Goal: Transaction & Acquisition: Purchase product/service

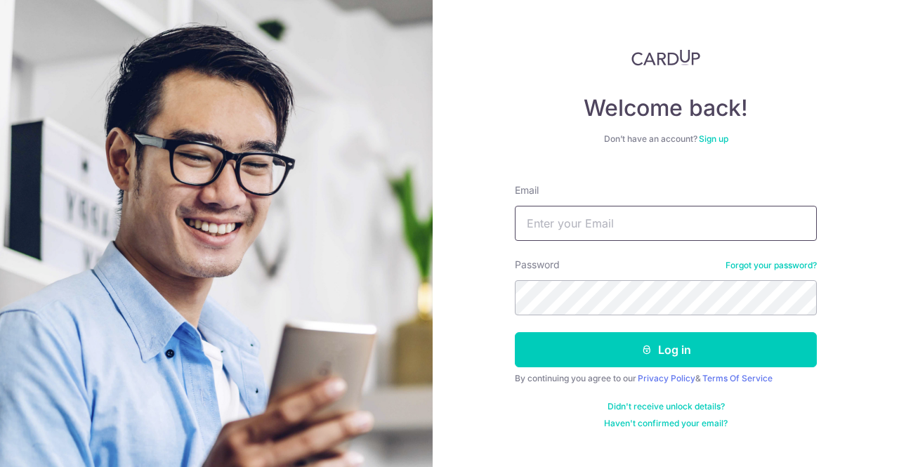
click at [563, 233] on input "Email" at bounding box center [666, 223] width 302 height 35
type input "jollywee@live.com.sg"
click at [515, 332] on button "Log in" at bounding box center [666, 349] width 302 height 35
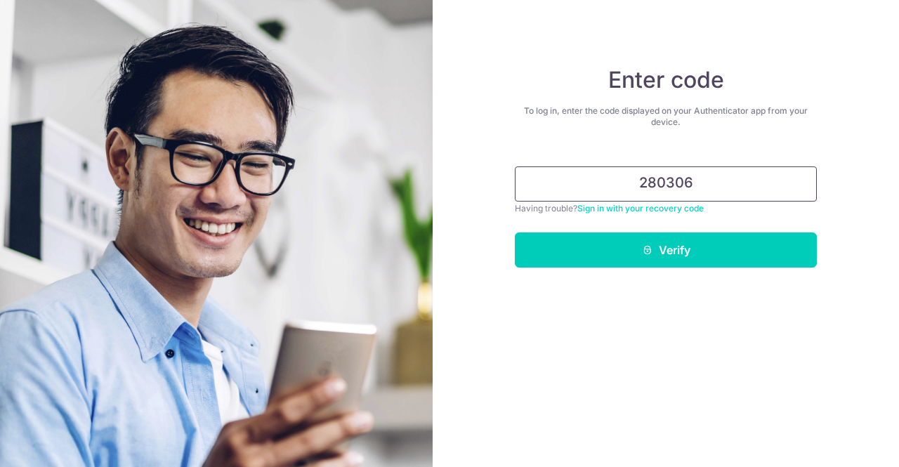
type input "280306"
click at [515, 233] on button "Verify" at bounding box center [666, 250] width 302 height 35
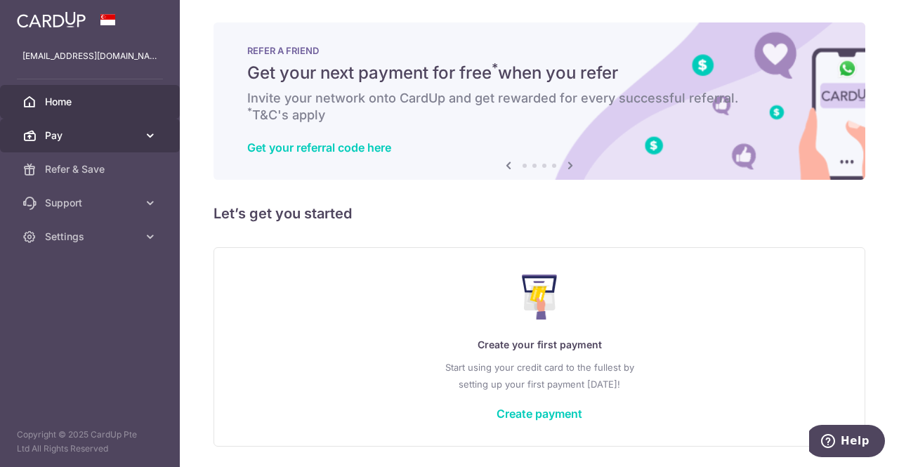
click at [108, 138] on span "Pay" at bounding box center [91, 136] width 93 height 14
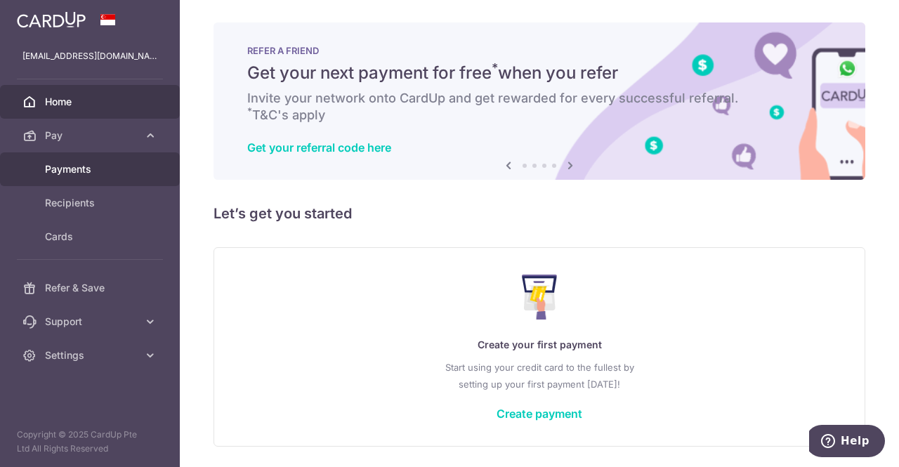
click at [89, 165] on span "Payments" at bounding box center [91, 169] width 93 height 14
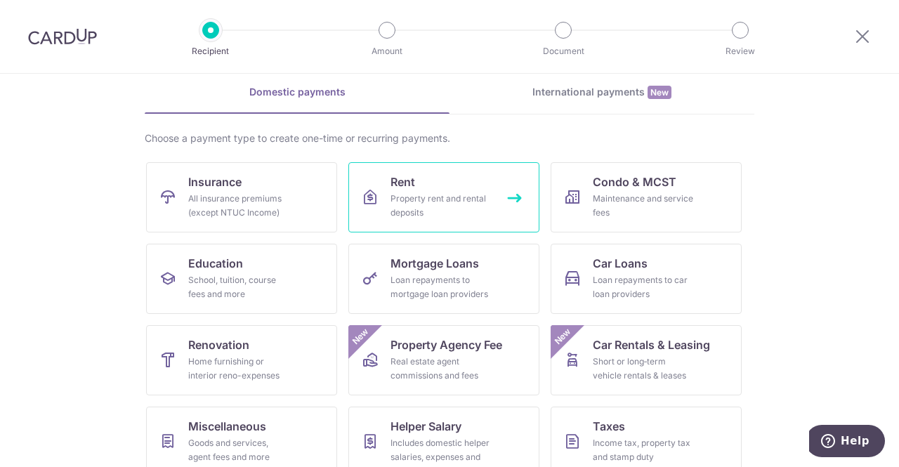
scroll to position [141, 0]
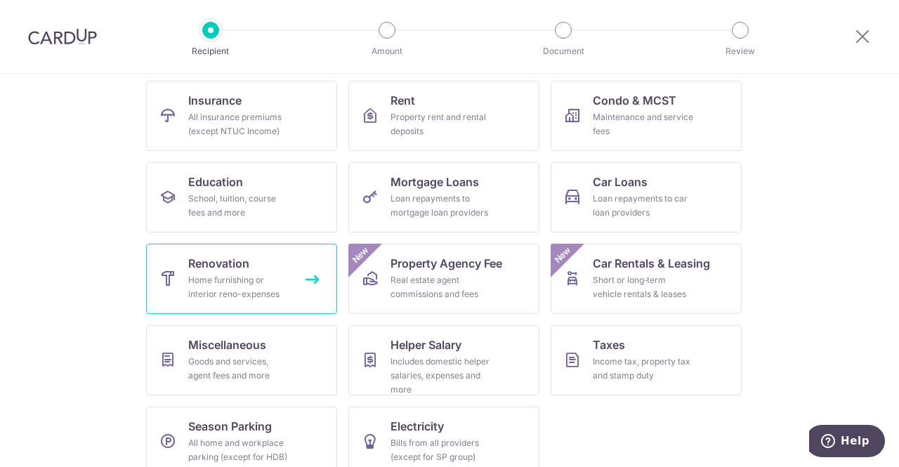
click at [278, 272] on link "Renovation Home furnishing or interior reno-expenses" at bounding box center [241, 279] width 191 height 70
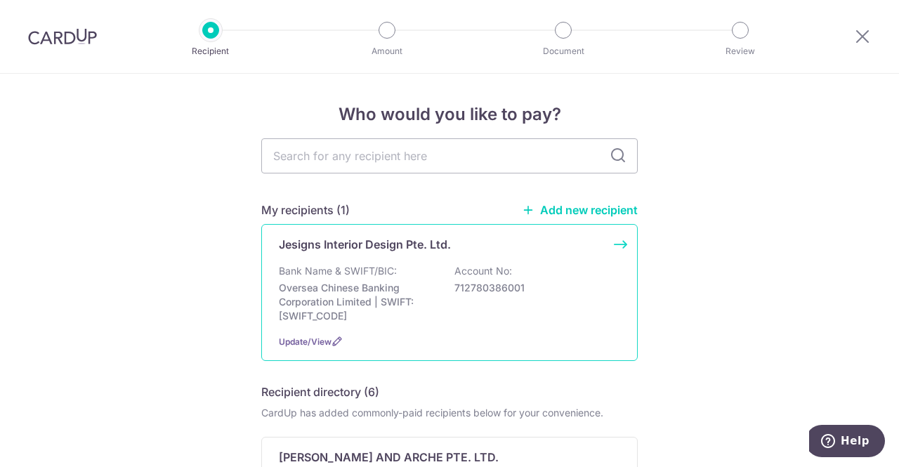
click at [488, 265] on p "Account No:" at bounding box center [484, 271] width 58 height 14
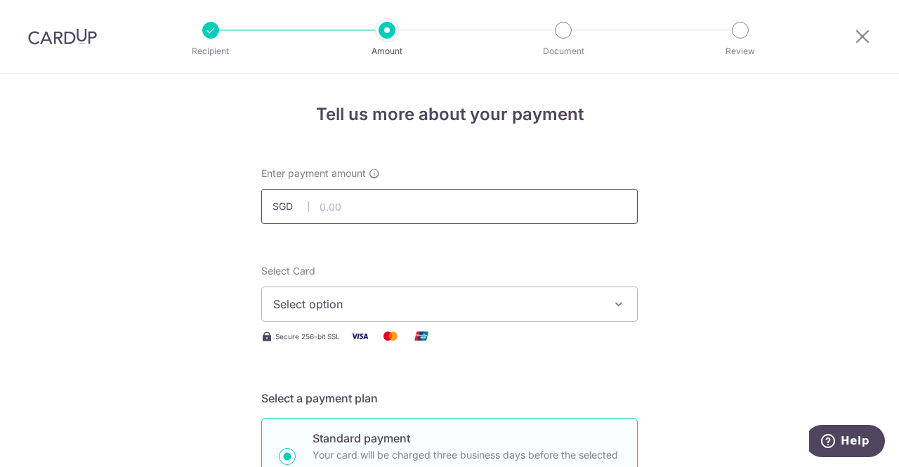
click at [466, 206] on input "text" at bounding box center [449, 206] width 377 height 35
click at [438, 308] on span "Select option" at bounding box center [436, 304] width 327 height 17
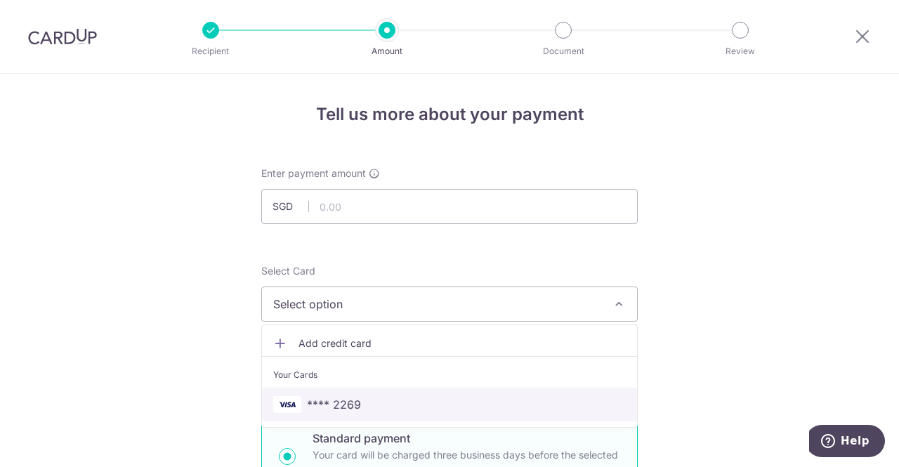
drag, startPoint x: 423, startPoint y: 391, endPoint x: 422, endPoint y: 381, distance: 10.6
click at [423, 391] on link "**** 2269" at bounding box center [449, 405] width 375 height 34
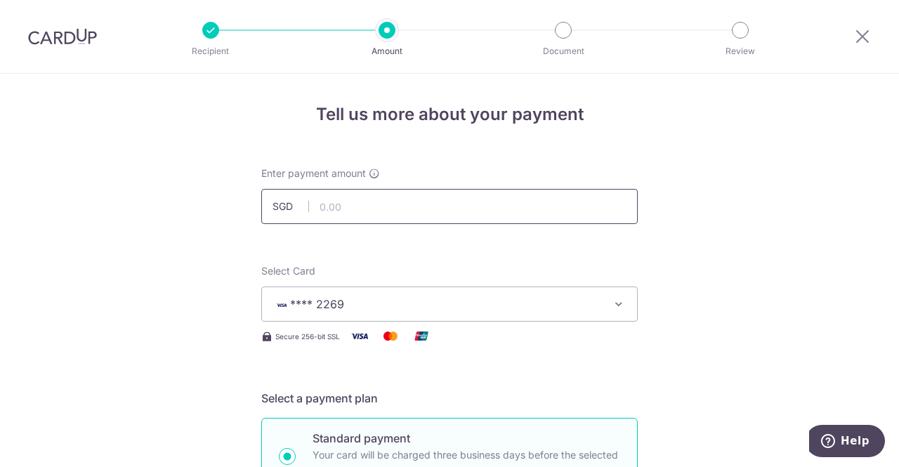
click at [415, 204] on input "text" at bounding box center [449, 206] width 377 height 35
click at [415, 196] on input "text" at bounding box center [449, 206] width 377 height 35
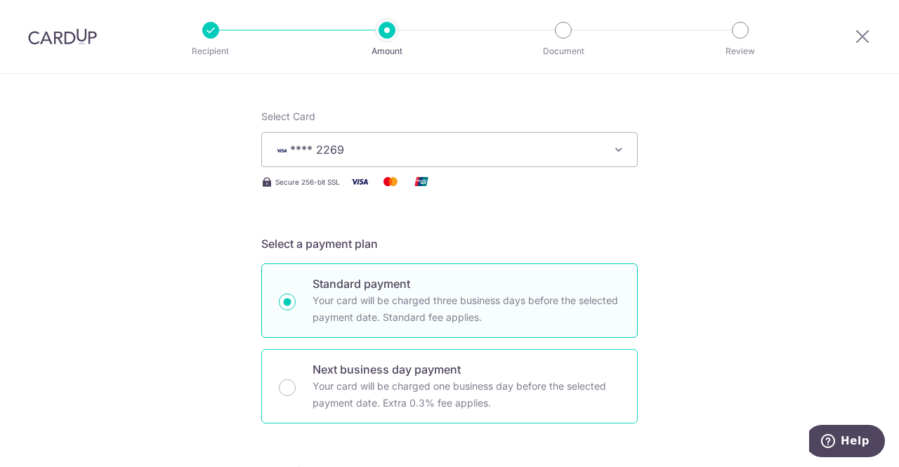
scroll to position [351, 0]
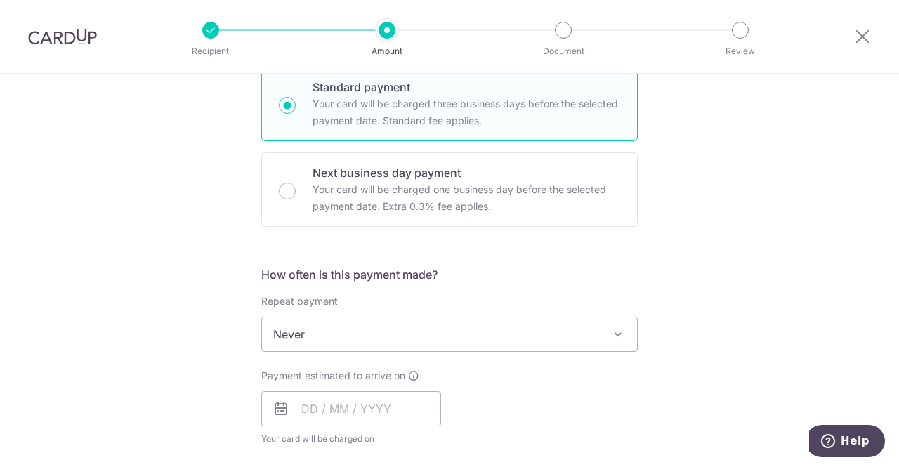
click at [393, 330] on span "Never" at bounding box center [449, 335] width 375 height 34
type input "10.00"
click at [742, 320] on div "Tell us more about your payment Enter payment amount SGD 10.00 10.00 Select Car…" at bounding box center [449, 433] width 899 height 1423
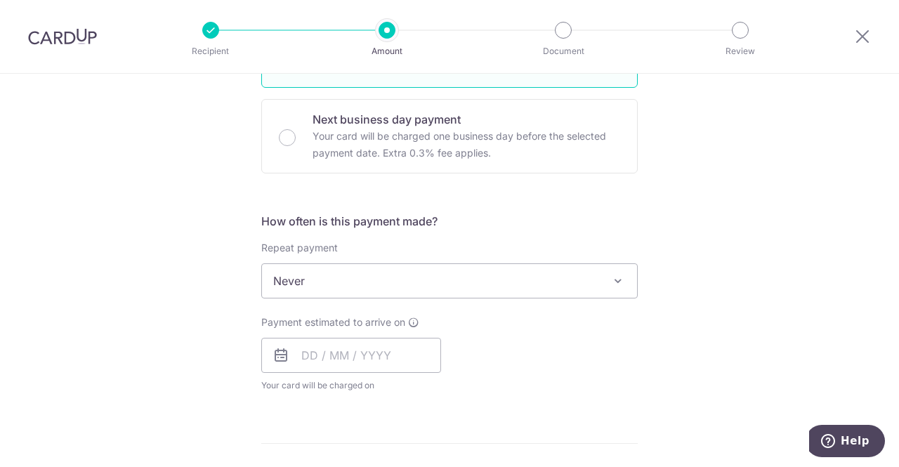
scroll to position [492, 0]
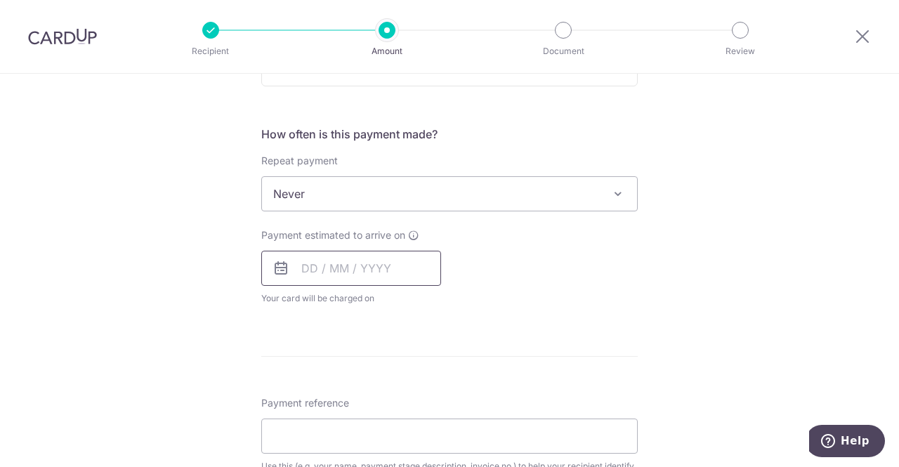
click at [381, 269] on input "text" at bounding box center [351, 268] width 180 height 35
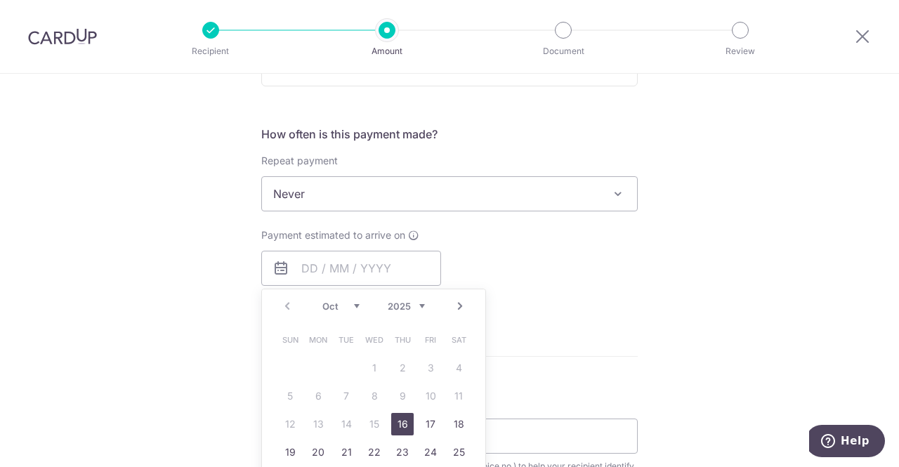
drag, startPoint x: 402, startPoint y: 417, endPoint x: 601, endPoint y: 216, distance: 283.2
click at [402, 417] on link "16" at bounding box center [402, 424] width 22 height 22
type input "16/10/2025"
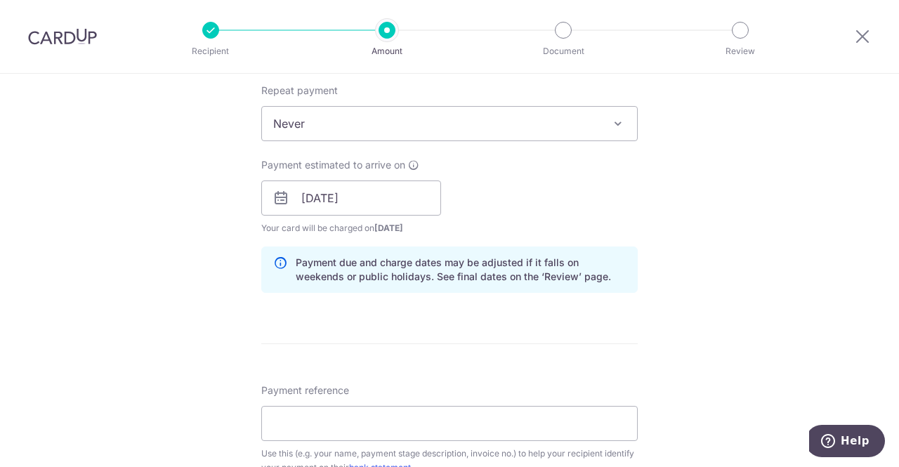
scroll to position [632, 0]
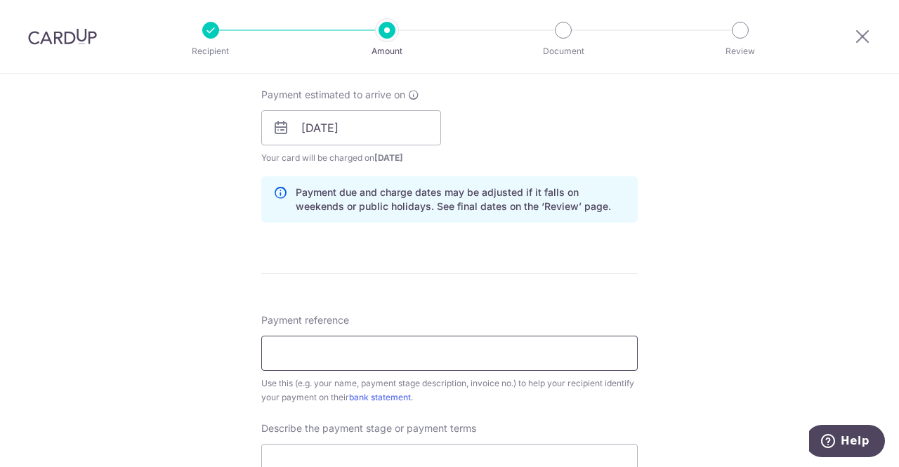
click at [384, 361] on input "Payment reference" at bounding box center [449, 353] width 377 height 35
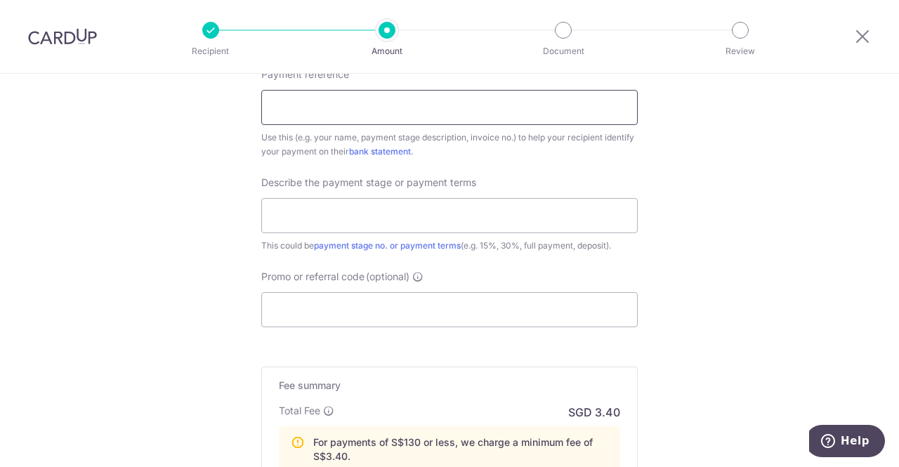
scroll to position [984, 0]
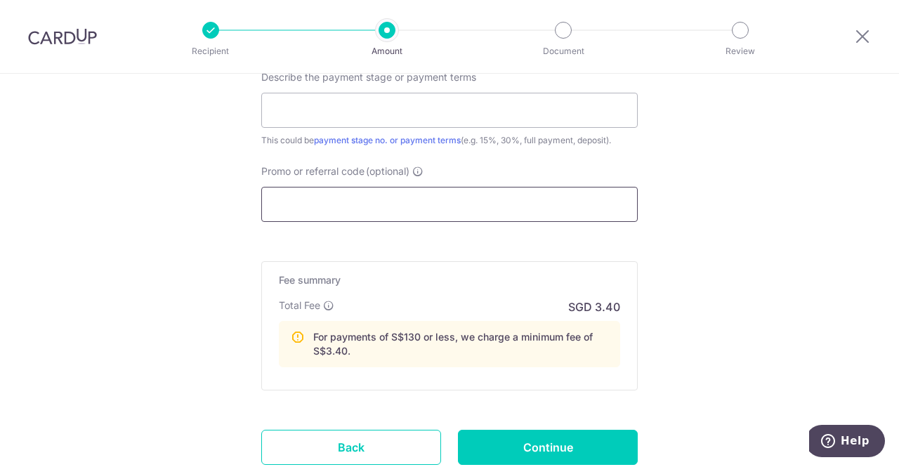
click at [390, 195] on input "Promo or referral code (optional)" at bounding box center [449, 204] width 377 height 35
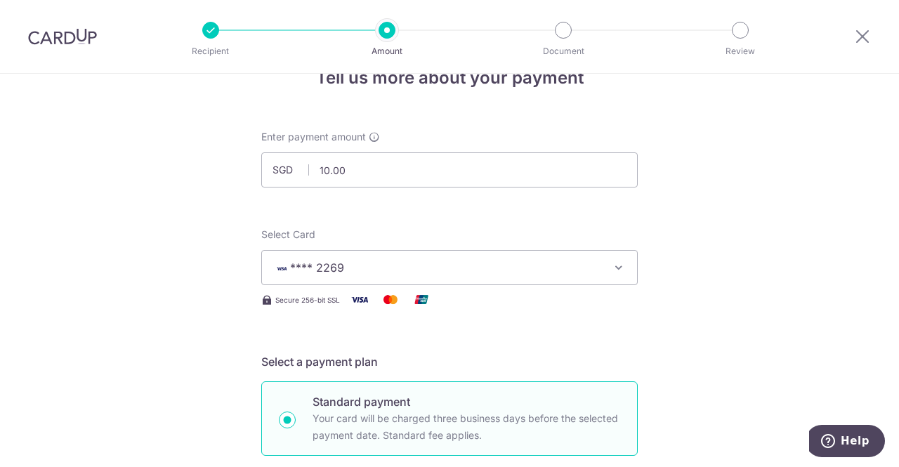
scroll to position [0, 0]
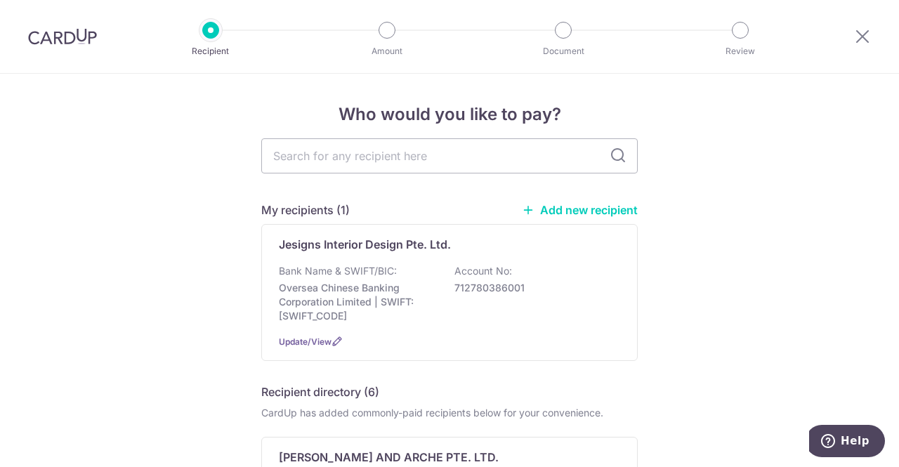
scroll to position [141, 0]
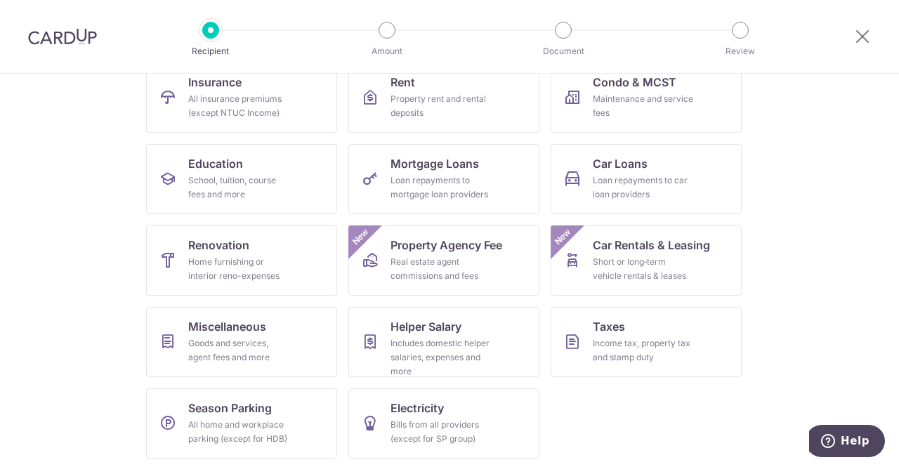
scroll to position [160, 0]
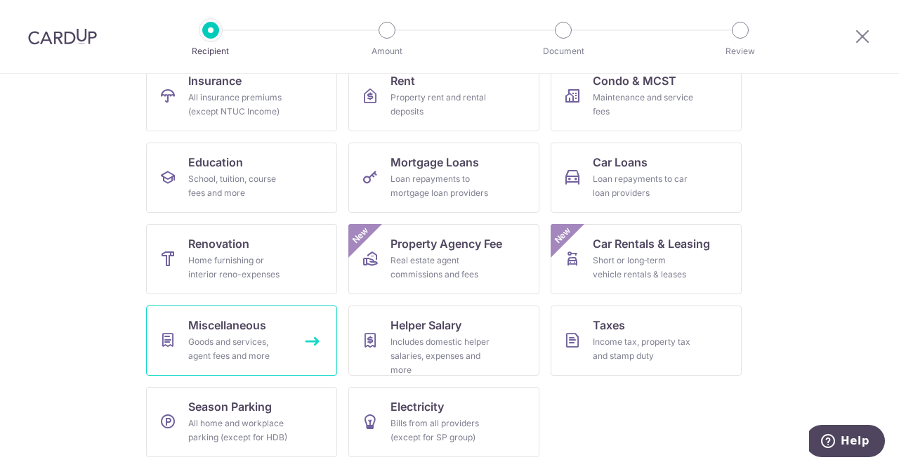
click at [202, 341] on div "Goods and services, agent fees and more" at bounding box center [238, 349] width 101 height 28
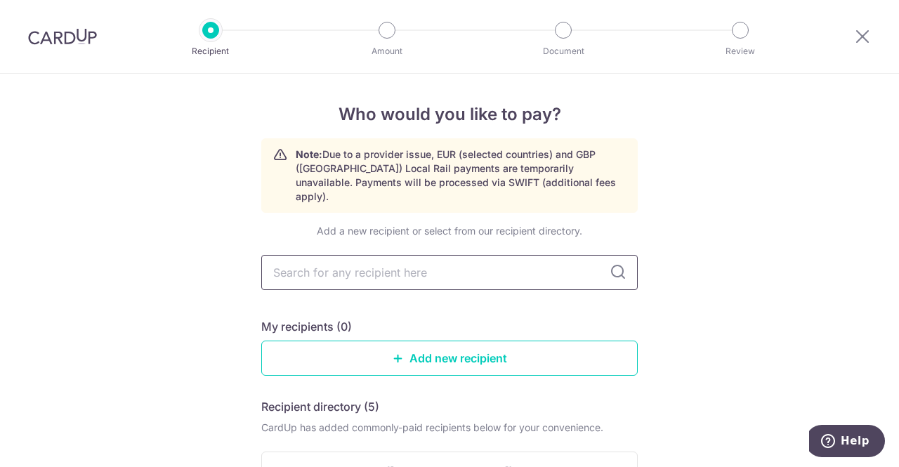
click at [346, 255] on input "text" at bounding box center [449, 272] width 377 height 35
click at [452, 263] on input "text" at bounding box center [449, 272] width 377 height 35
type input "jesign"
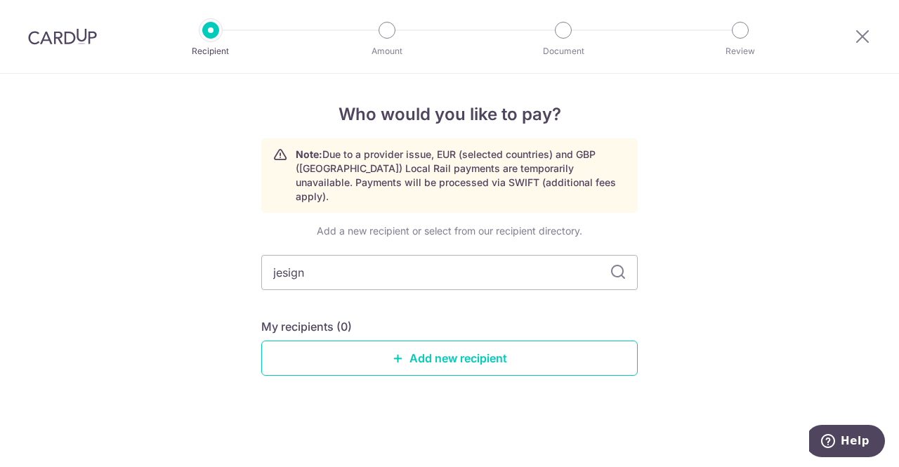
drag, startPoint x: 439, startPoint y: 248, endPoint x: 180, endPoint y: 244, distance: 259.3
click at [180, 244] on div "Who would you like to pay? Note: Due to a provider issue, EUR (selected countri…" at bounding box center [449, 270] width 899 height 393
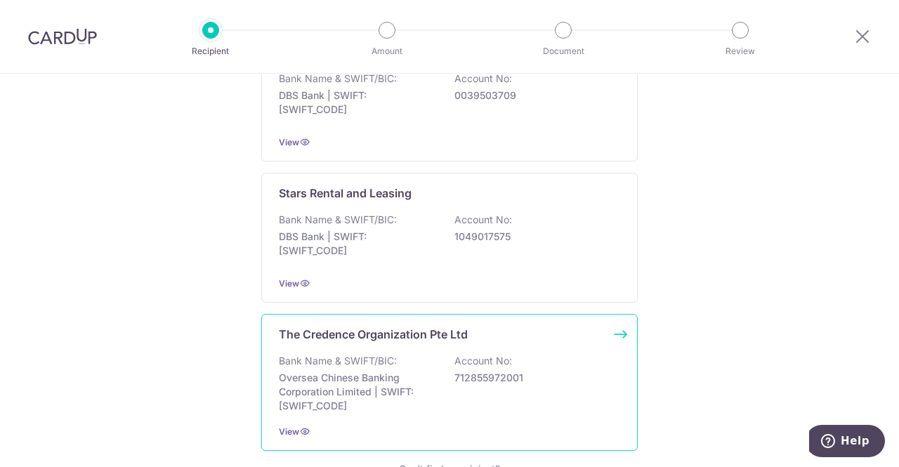
scroll to position [790, 0]
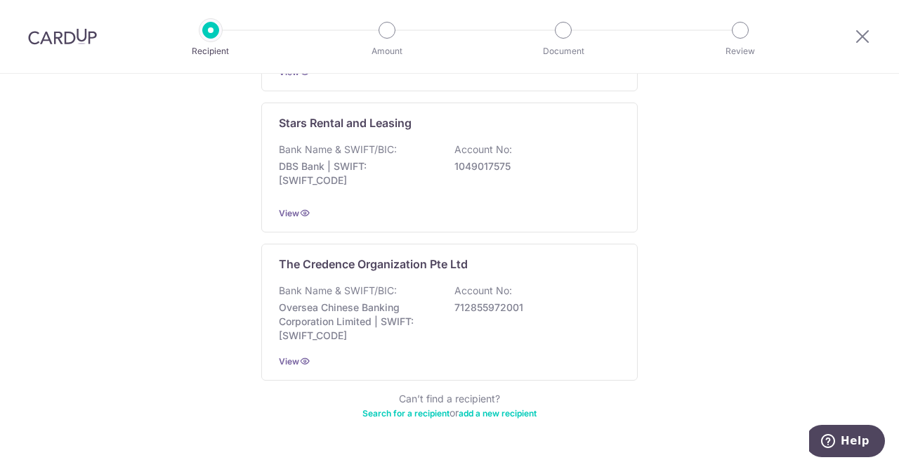
click at [407, 408] on link "Search for a recipient" at bounding box center [406, 413] width 87 height 11
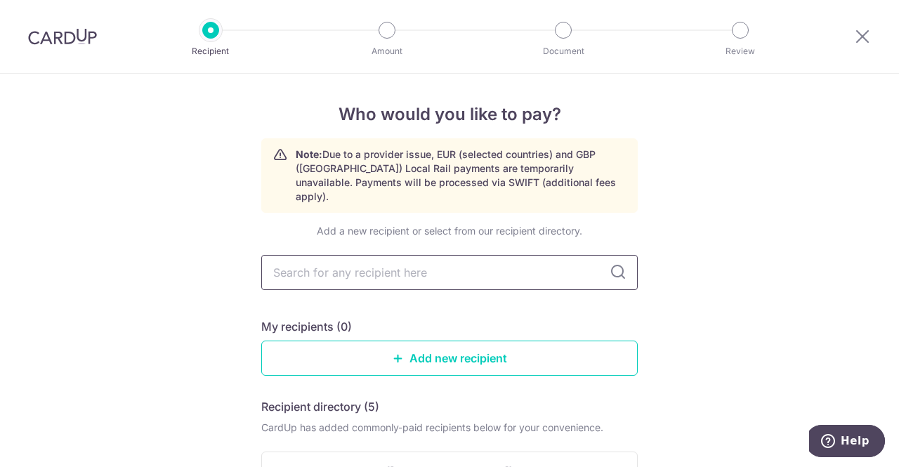
click at [400, 265] on input "text" at bounding box center [449, 272] width 377 height 35
type input "Jesigns"
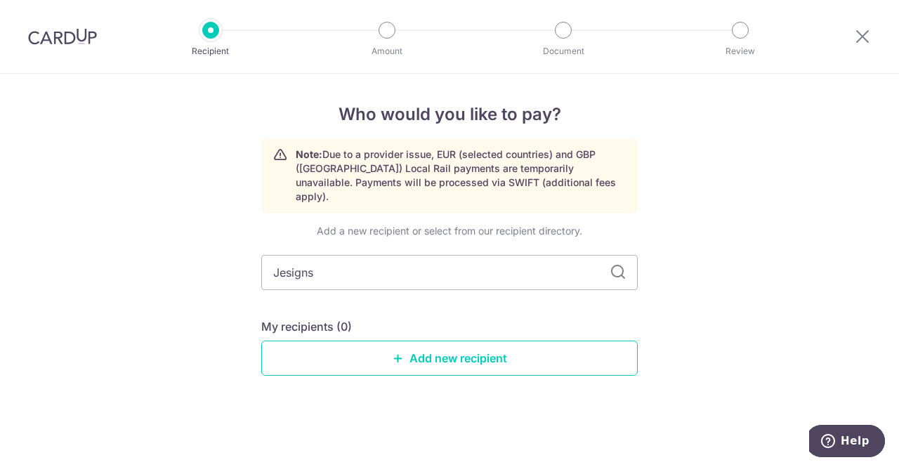
click at [614, 264] on icon at bounding box center [618, 272] width 17 height 17
click at [542, 263] on input "Jesigns" at bounding box center [449, 272] width 377 height 35
click at [489, 351] on link "Add new recipient" at bounding box center [449, 358] width 377 height 35
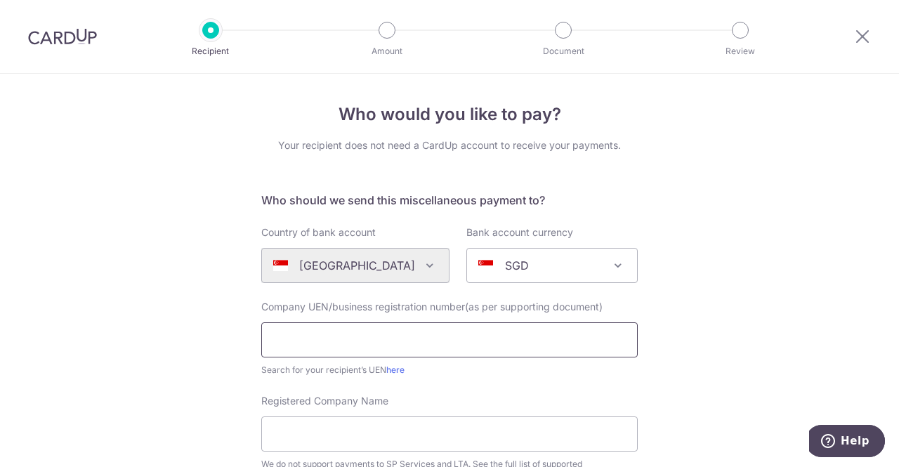
click at [466, 335] on input "text" at bounding box center [449, 339] width 377 height 35
paste input "201820502D"
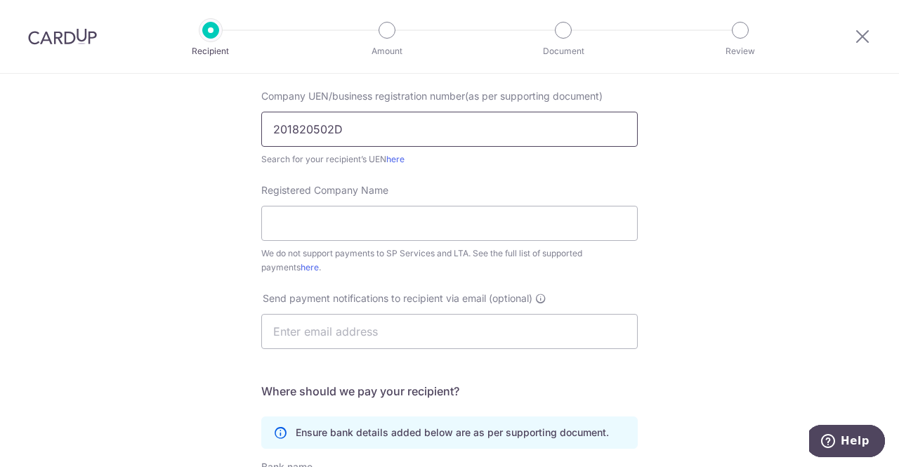
type input "201820502D"
click at [372, 214] on input "Registered Company Name" at bounding box center [449, 223] width 377 height 35
paste input "Jesigns Interior Design Pte. Ltd."
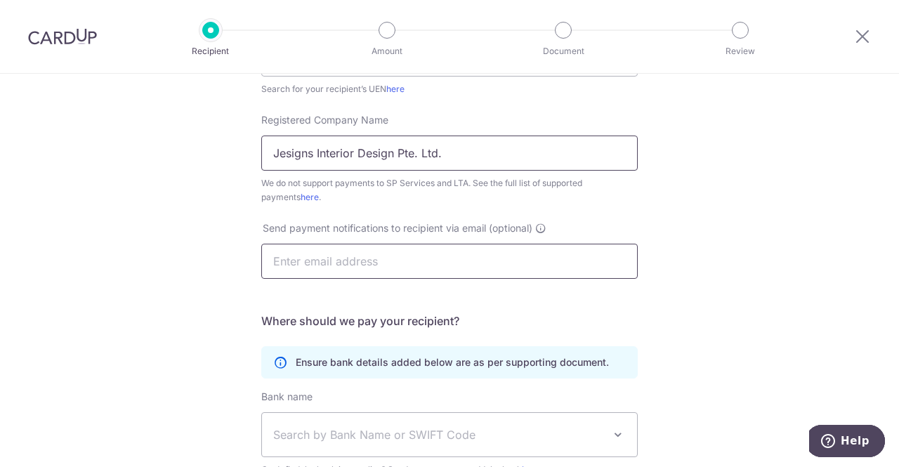
type input "Jesigns Interior Design Pte. Ltd."
click at [346, 268] on input "text" at bounding box center [449, 261] width 377 height 35
type input "[EMAIL_ADDRESS][DOMAIN_NAME]"
drag, startPoint x: 415, startPoint y: 263, endPoint x: 253, endPoint y: 268, distance: 162.3
click at [253, 268] on div "Send payment notifications to recipient via email (optional) jollywee@live.com.…" at bounding box center [449, 250] width 393 height 58
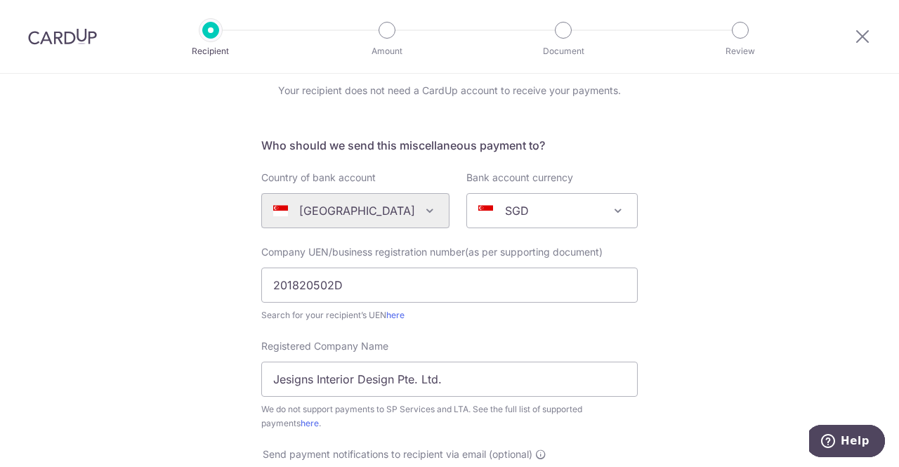
scroll to position [406, 0]
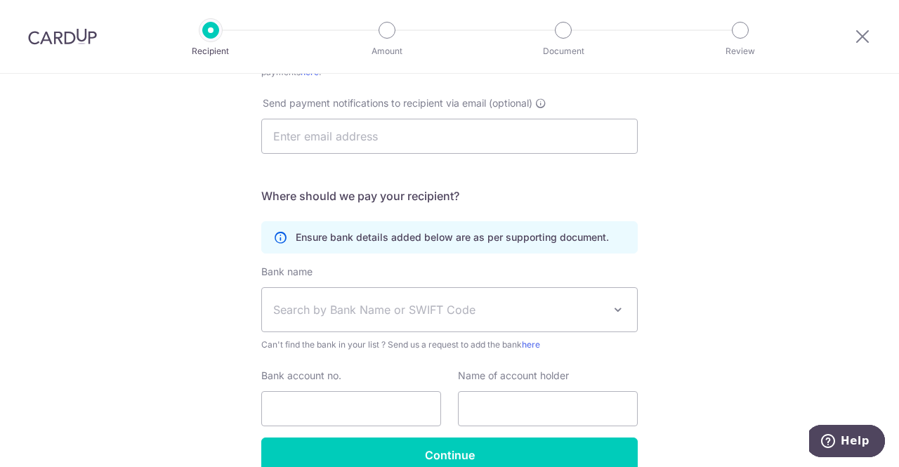
click at [343, 310] on span "Search by Bank Name or SWIFT Code" at bounding box center [438, 309] width 330 height 17
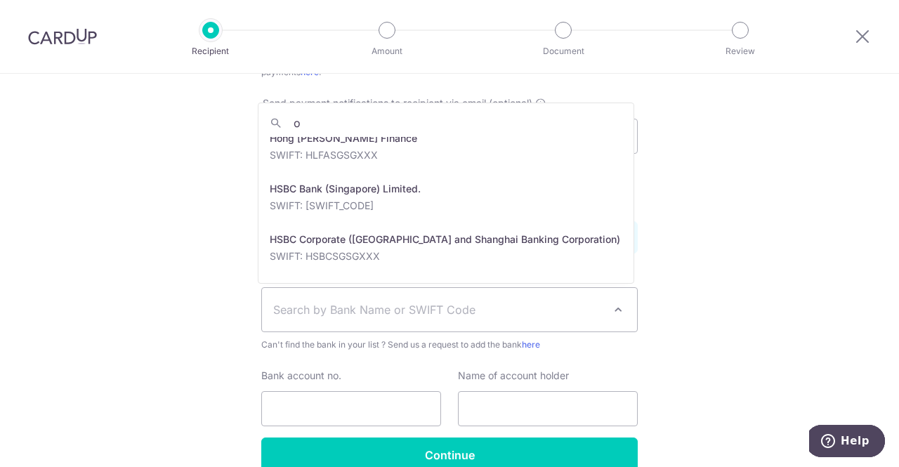
scroll to position [0, 0]
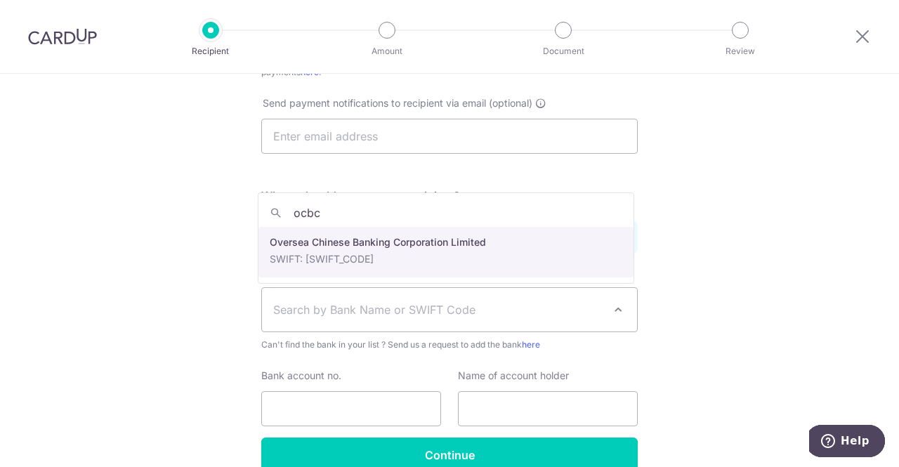
type input "ocbc"
select select "12"
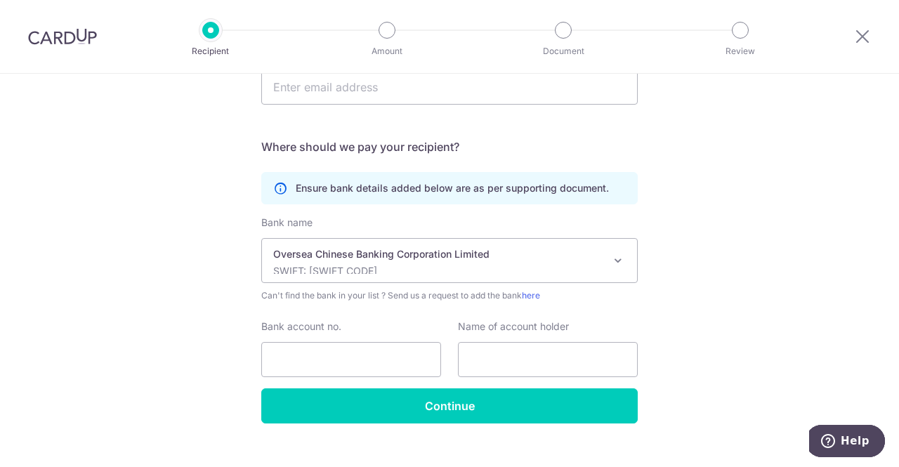
scroll to position [476, 0]
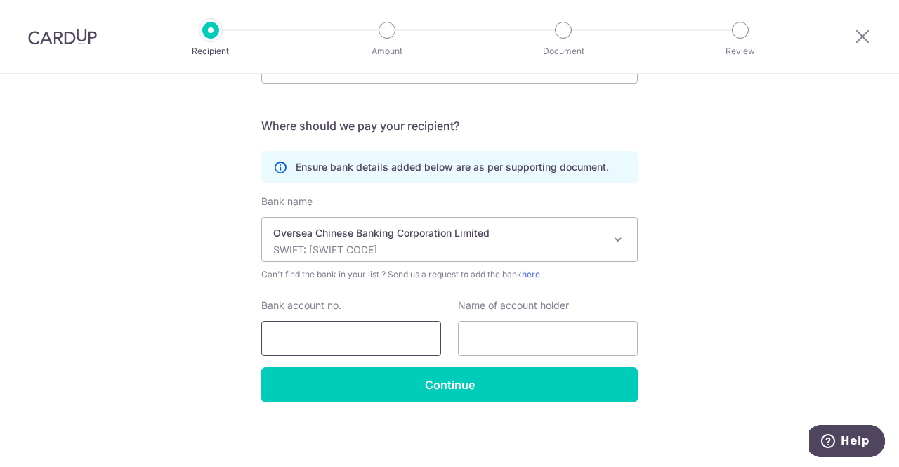
click at [348, 338] on input "Bank account no." at bounding box center [351, 338] width 180 height 35
paste input "712780386001"
type input "712780386001"
click at [487, 337] on input "text" at bounding box center [548, 338] width 180 height 35
paste input "JESIGNS INTERIOR DESIGN PTE. LTD."
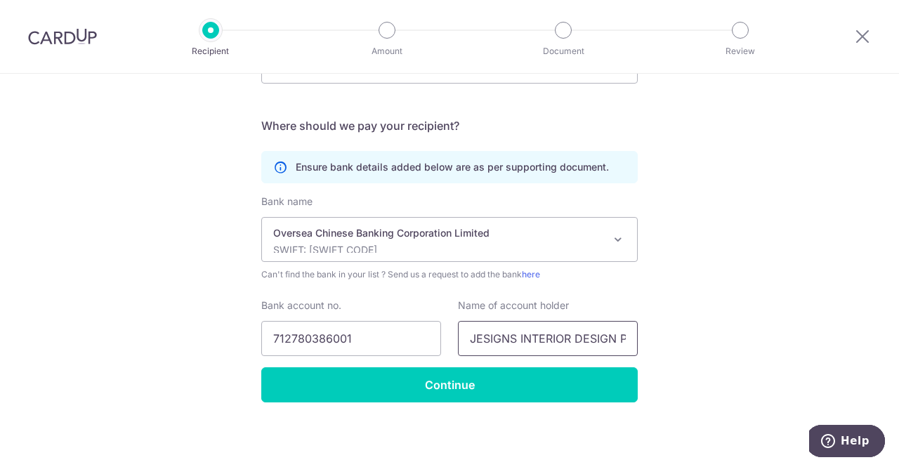
scroll to position [0, 45]
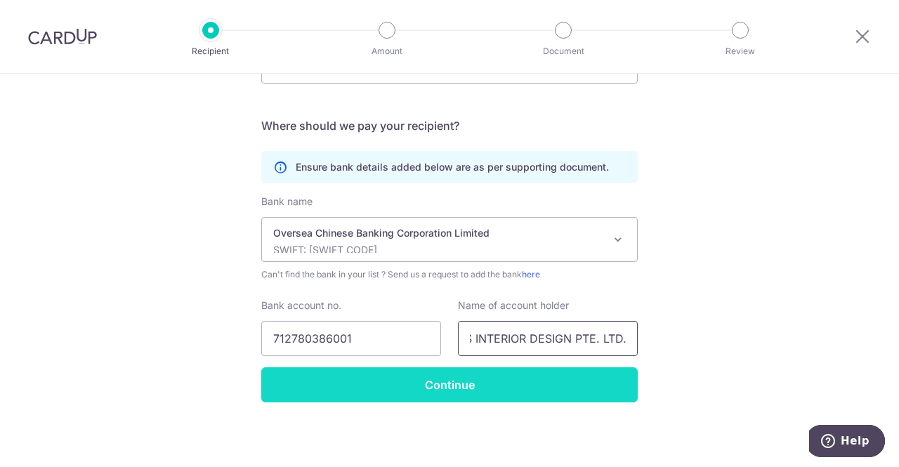
type input "JESIGNS INTERIOR DESIGN PTE. LTD."
click at [445, 380] on input "Continue" at bounding box center [449, 384] width 377 height 35
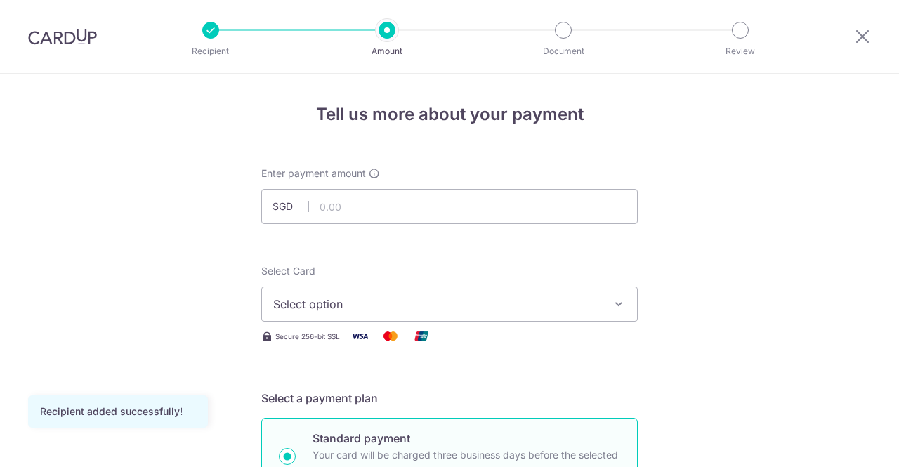
click at [361, 211] on input "text" at bounding box center [449, 206] width 377 height 35
click at [361, 211] on input "1" at bounding box center [449, 206] width 377 height 35
type input "10.00"
click at [354, 306] on span "Select option" at bounding box center [436, 304] width 327 height 17
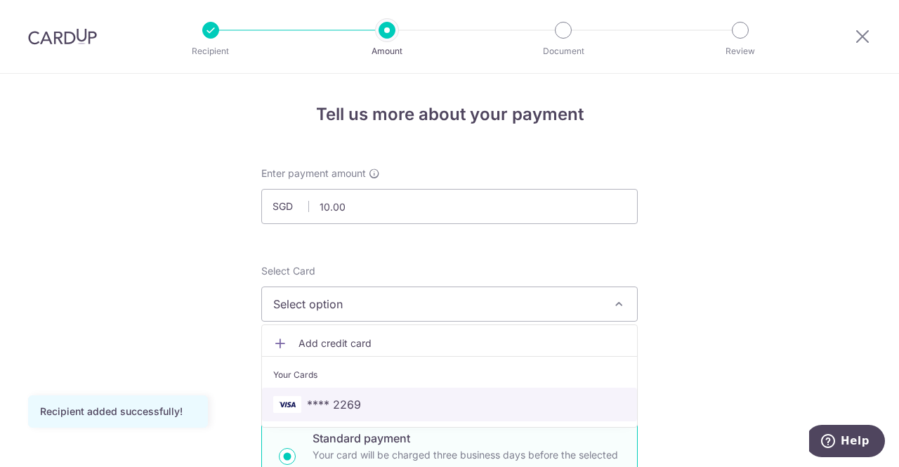
click at [327, 390] on link "**** 2269" at bounding box center [449, 405] width 375 height 34
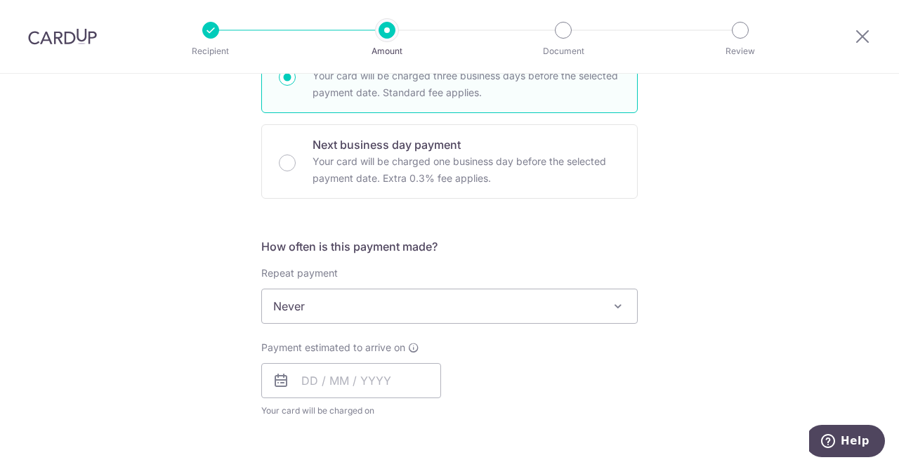
scroll to position [422, 0]
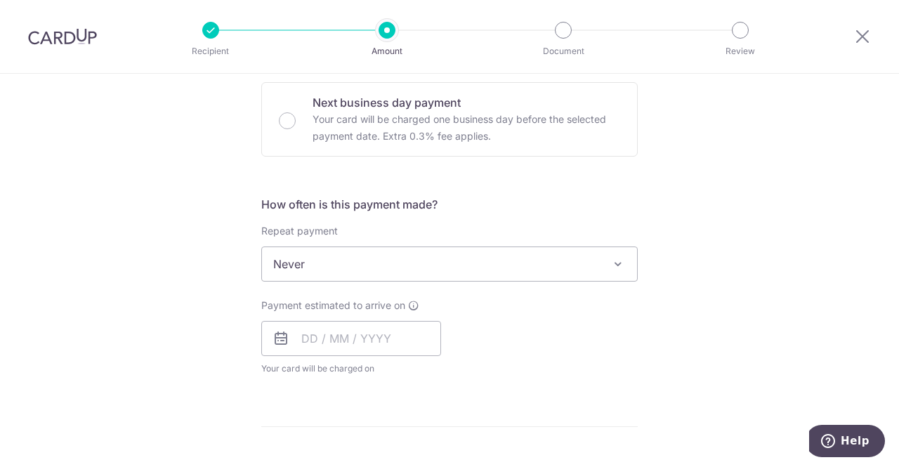
click at [274, 271] on span "Never" at bounding box center [449, 264] width 375 height 34
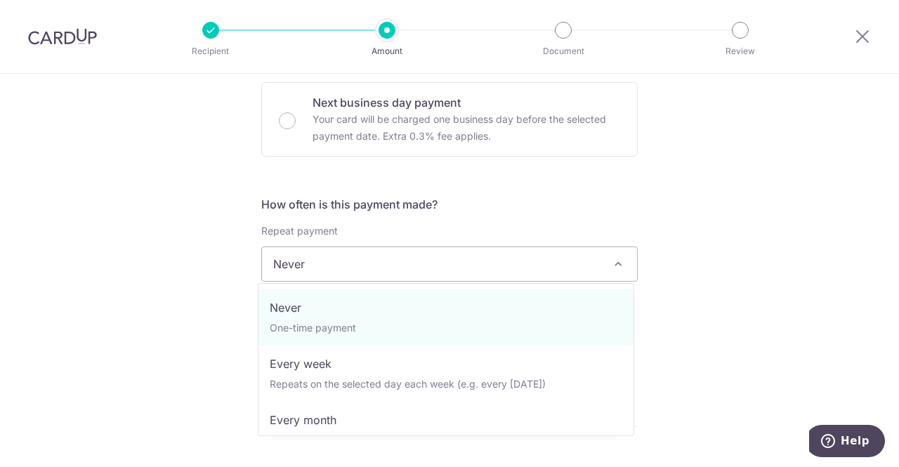
click at [274, 271] on span "Never" at bounding box center [449, 264] width 375 height 34
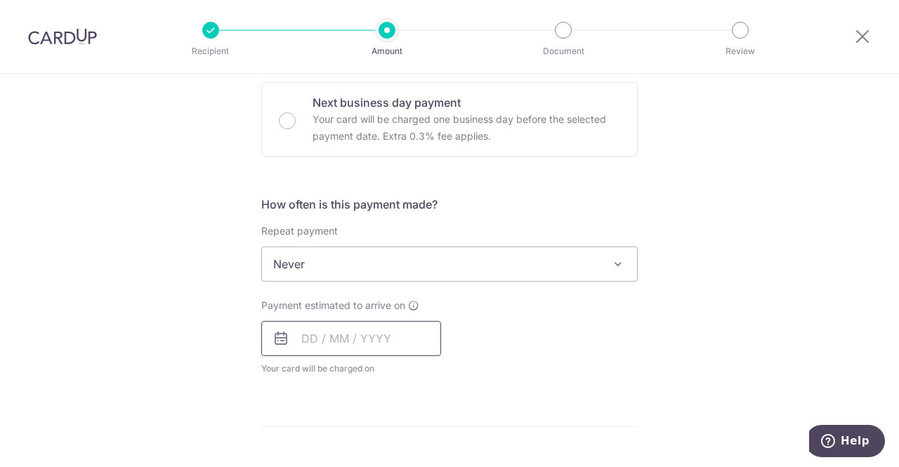
click at [291, 344] on input "text" at bounding box center [351, 338] width 180 height 35
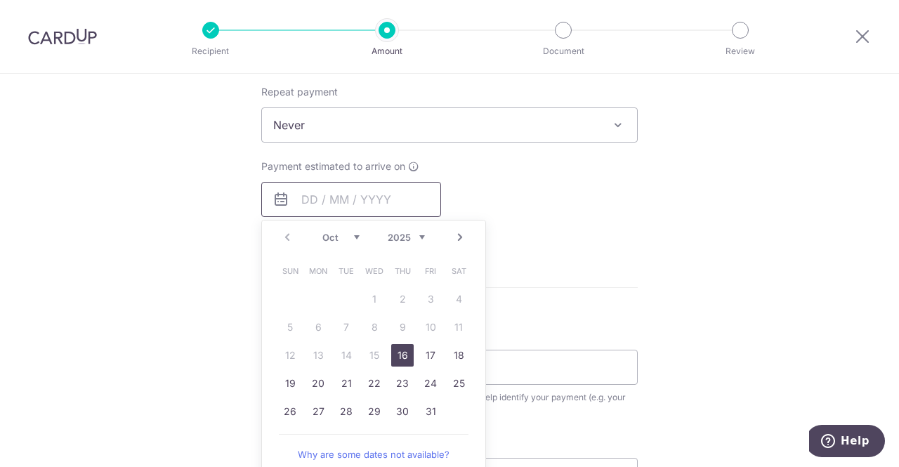
scroll to position [562, 0]
drag, startPoint x: 398, startPoint y: 344, endPoint x: 253, endPoint y: 295, distance: 152.6
click at [398, 344] on link "16" at bounding box center [402, 354] width 22 height 22
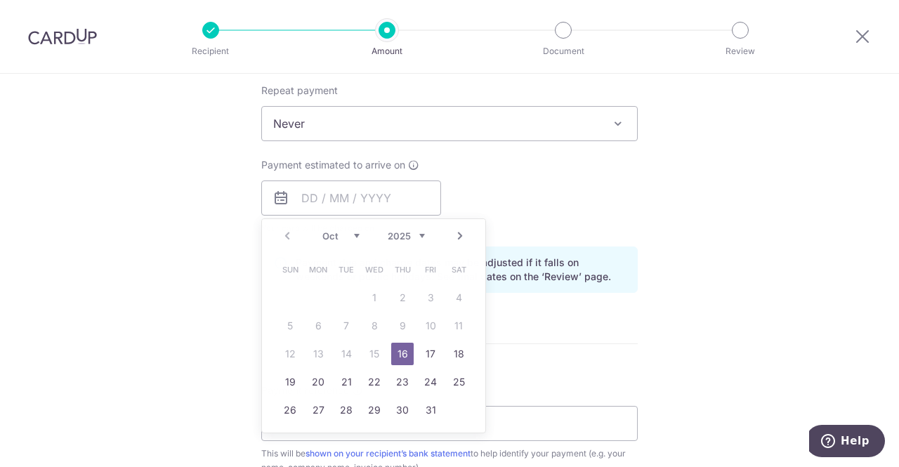
type input "[DATE]"
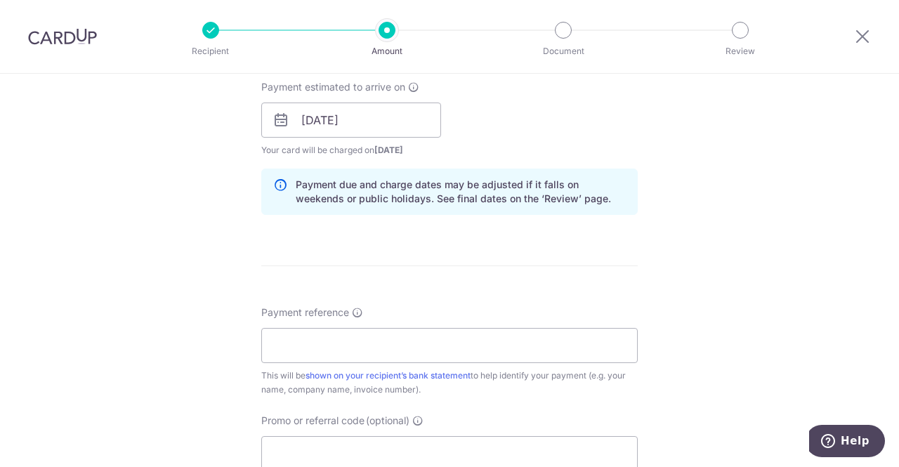
scroll to position [703, 0]
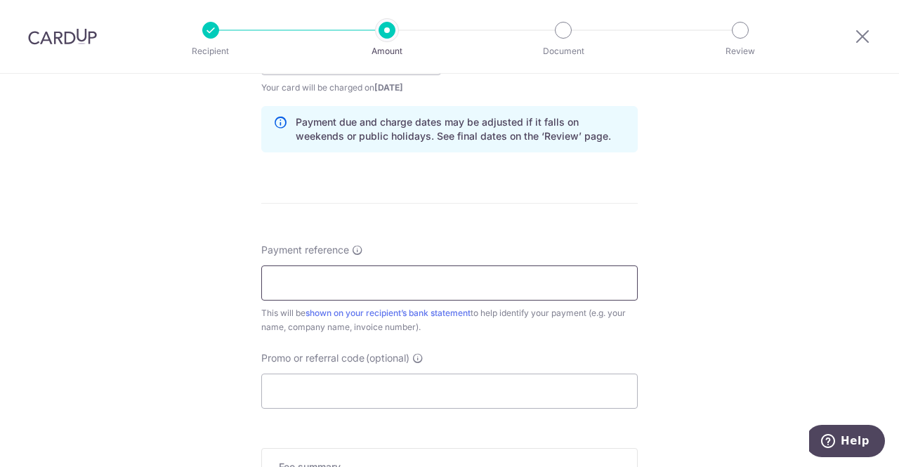
click at [280, 277] on input "Payment reference" at bounding box center [449, 283] width 377 height 35
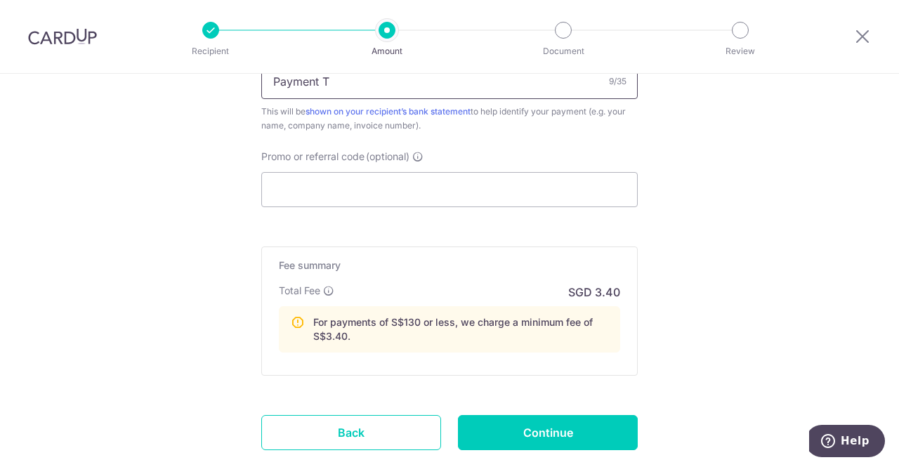
scroll to position [988, 0]
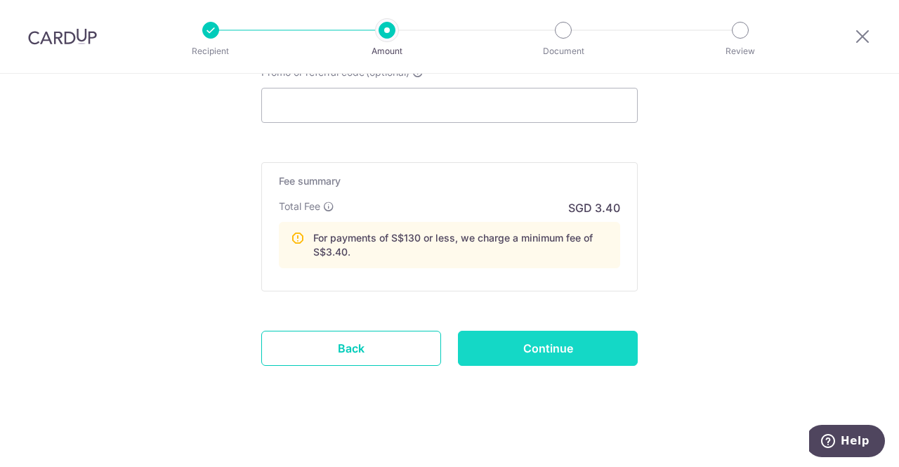
type input "Payment T"
click at [572, 346] on input "Continue" at bounding box center [548, 348] width 180 height 35
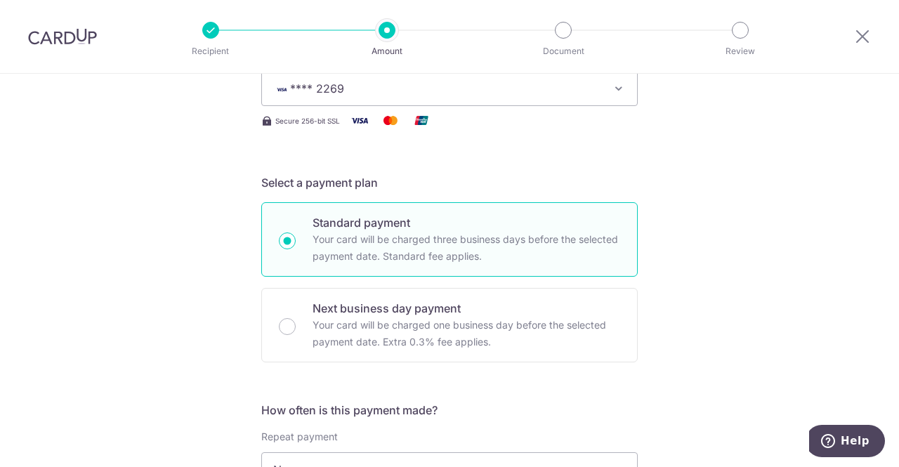
scroll to position [0, 0]
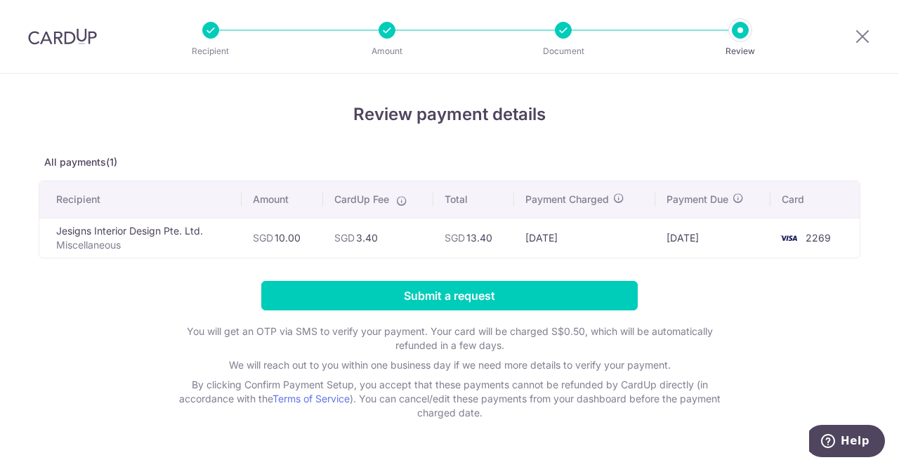
scroll to position [34, 0]
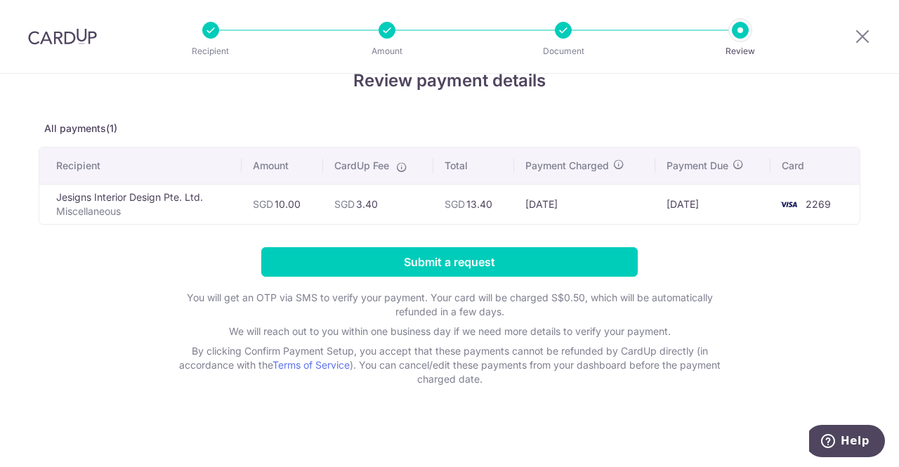
click at [562, 31] on div at bounding box center [563, 30] width 17 height 17
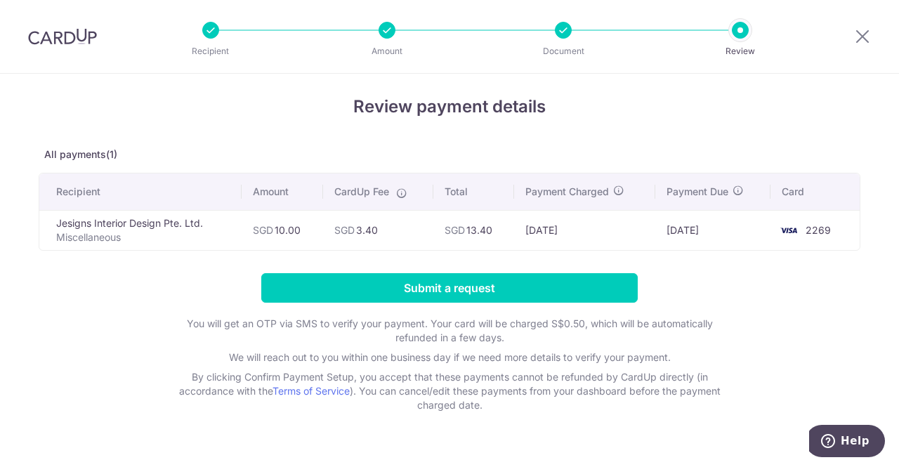
scroll to position [0, 0]
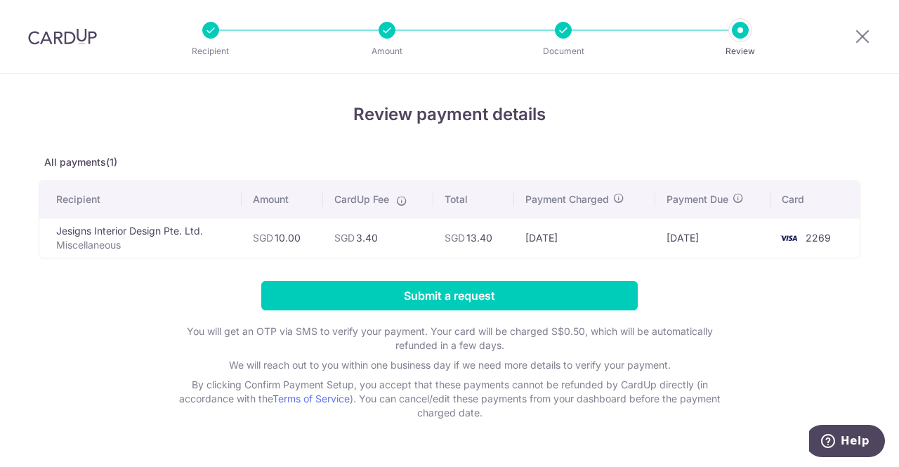
drag, startPoint x: 65, startPoint y: 234, endPoint x: 141, endPoint y: 235, distance: 75.9
click at [141, 235] on td "Jesigns Interior Design Pte. Ltd. Miscellaneous" at bounding box center [140, 238] width 202 height 40
click at [870, 34] on icon at bounding box center [862, 36] width 17 height 18
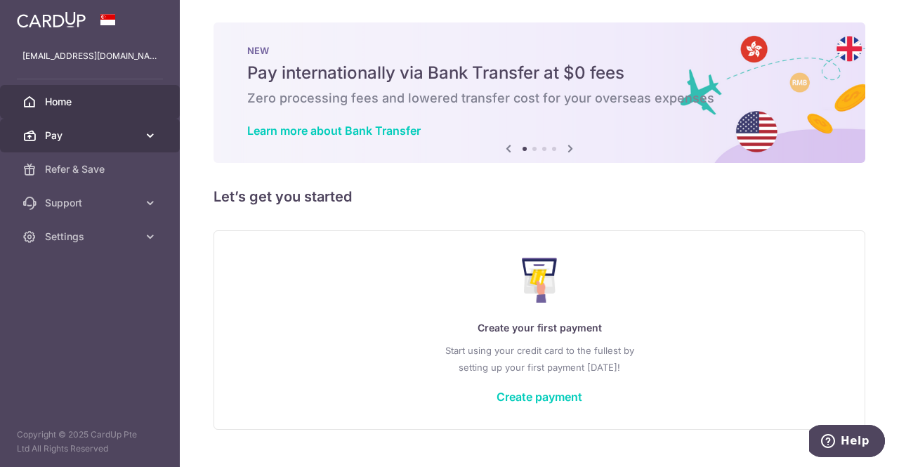
click at [88, 134] on span "Pay" at bounding box center [91, 136] width 93 height 14
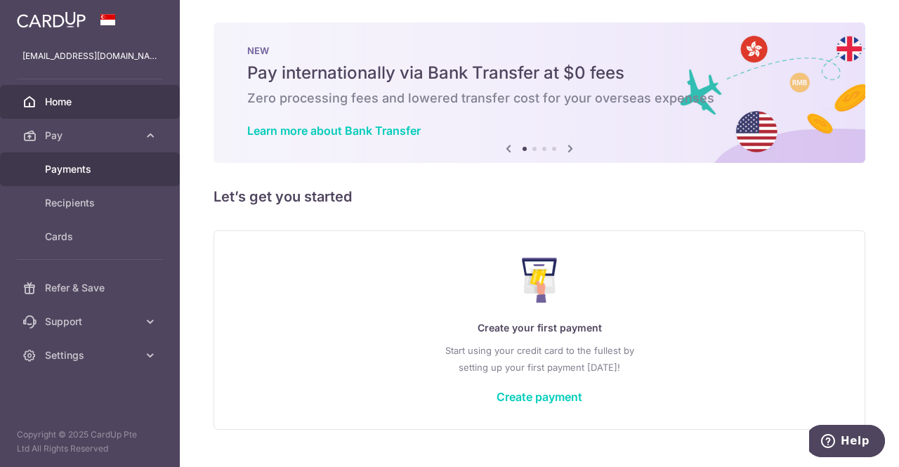
click at [78, 172] on span "Payments" at bounding box center [91, 169] width 93 height 14
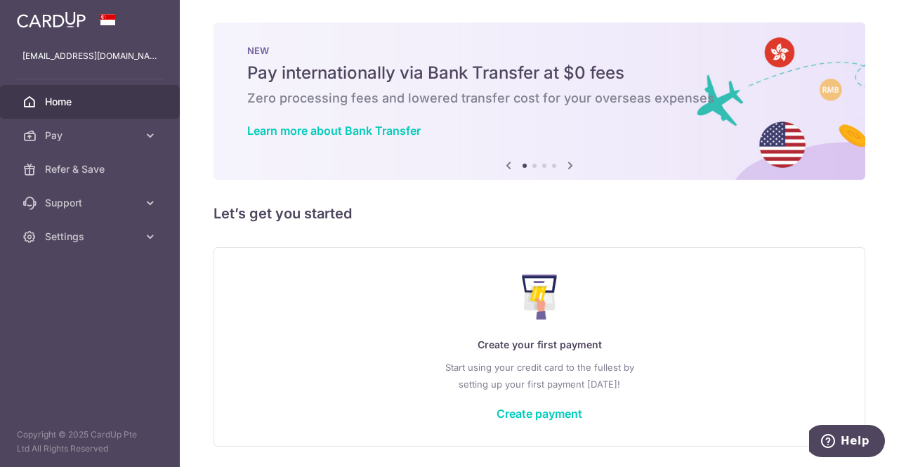
click at [66, 144] on link "Pay" at bounding box center [90, 136] width 180 height 34
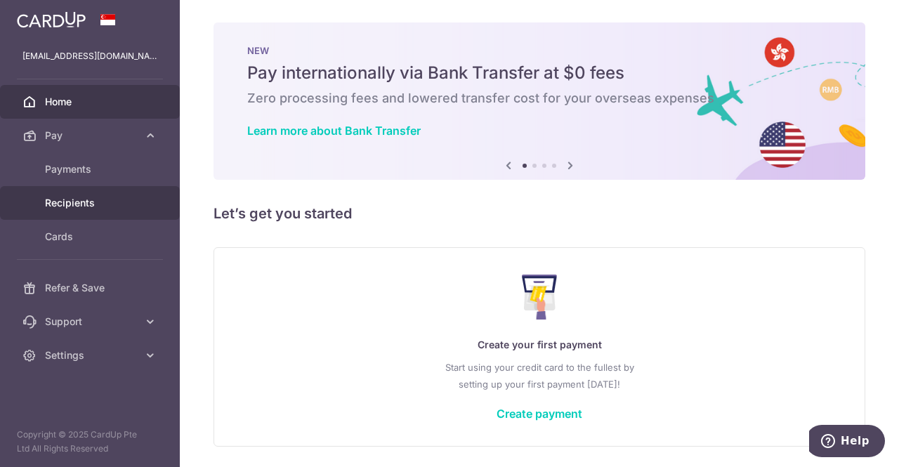
click at [66, 199] on span "Recipients" at bounding box center [91, 203] width 93 height 14
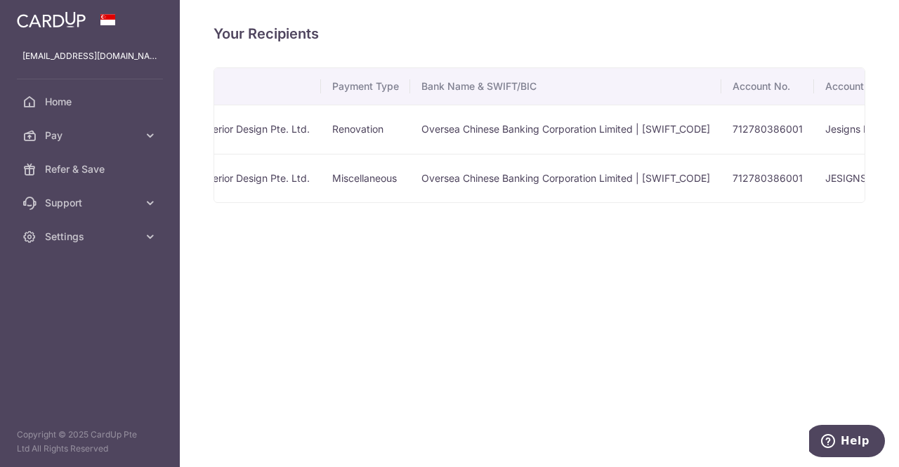
scroll to position [0, 287]
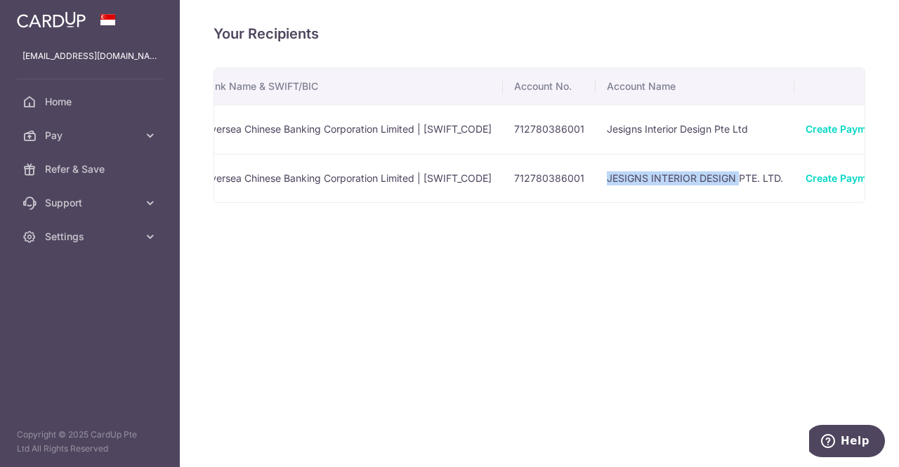
drag, startPoint x: 608, startPoint y: 174, endPoint x: 746, endPoint y: 165, distance: 138.7
click at [746, 165] on td "JESIGNS INTERIOR DESIGN PTE. LTD." at bounding box center [695, 178] width 199 height 49
click at [724, 173] on td "JESIGNS INTERIOR DESIGN PTE. LTD." at bounding box center [695, 178] width 199 height 49
drag, startPoint x: 657, startPoint y: 176, endPoint x: 732, endPoint y: 181, distance: 75.3
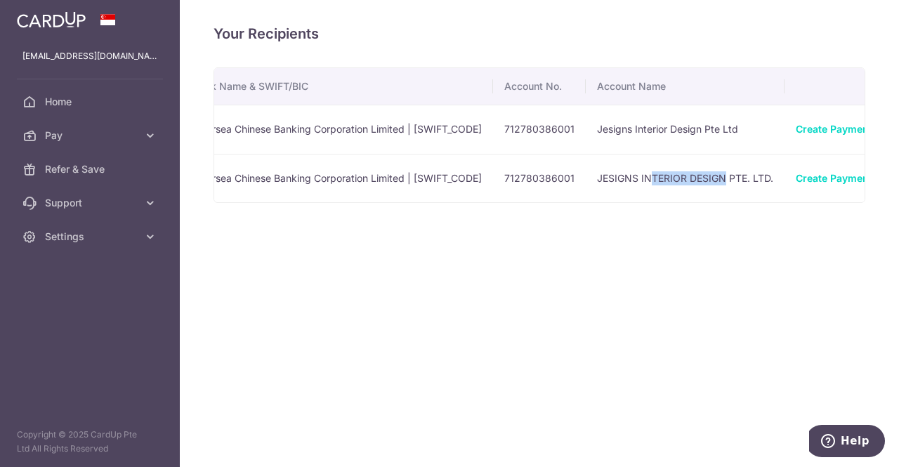
click at [732, 181] on td "JESIGNS INTERIOR DESIGN PTE. LTD." at bounding box center [685, 178] width 199 height 49
click at [728, 181] on td "JESIGNS INTERIOR DESIGN PTE. LTD." at bounding box center [685, 178] width 199 height 49
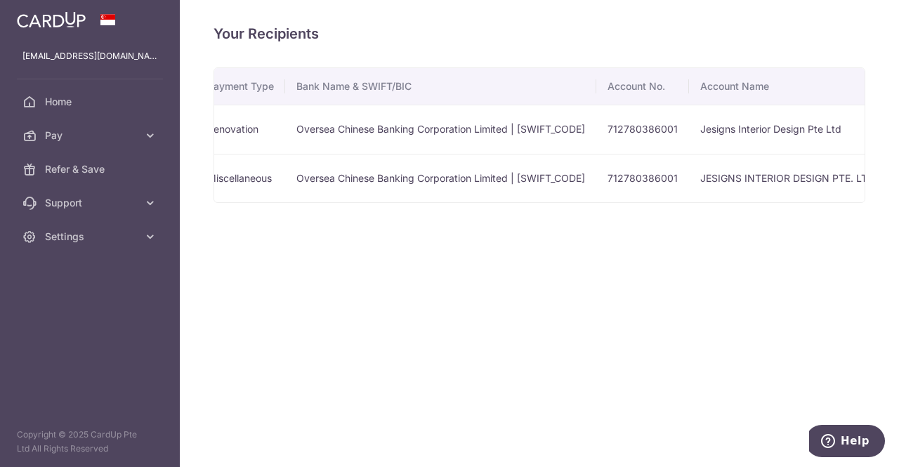
scroll to position [0, 377]
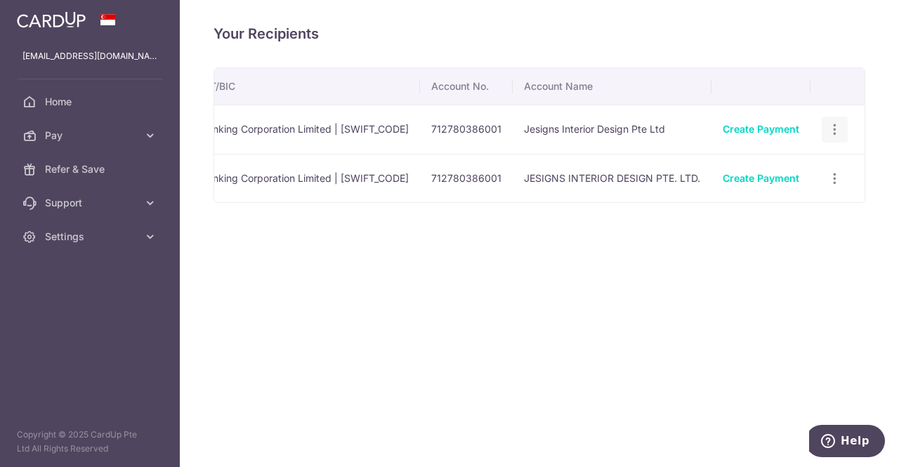
click at [831, 129] on icon "button" at bounding box center [835, 129] width 15 height 15
click at [781, 165] on span "View/Edit" at bounding box center [788, 168] width 96 height 17
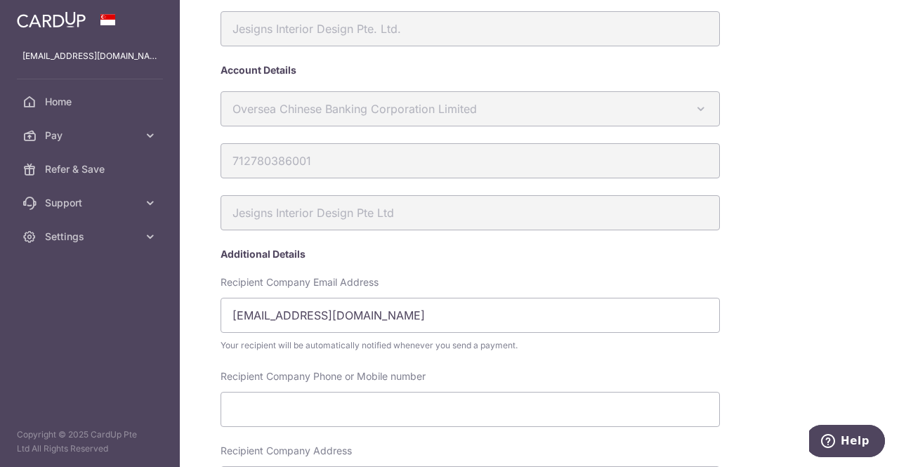
scroll to position [70, 0]
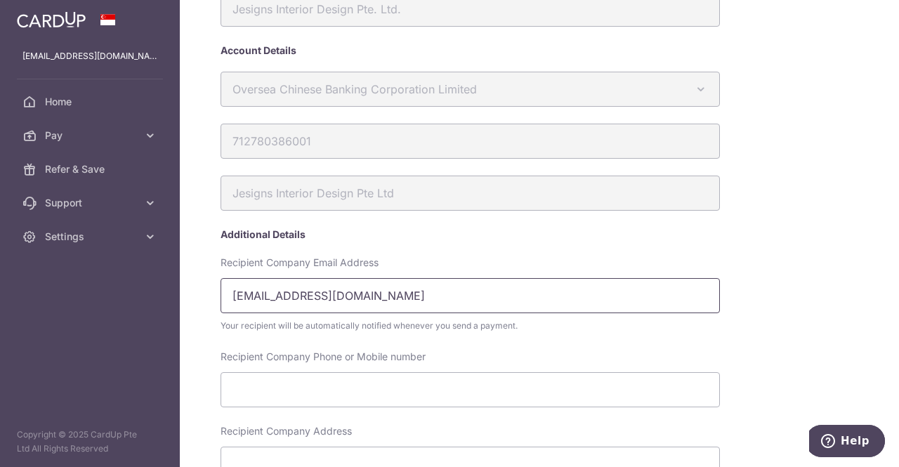
click at [363, 299] on input "Info@jesigns.net" at bounding box center [471, 295] width 500 height 35
drag, startPoint x: 396, startPoint y: 301, endPoint x: 201, endPoint y: 292, distance: 195.5
click at [201, 292] on div "My recipients Jesigns Interior Design Pte. Ltd. Jesigns Interior Design Pte. Lt…" at bounding box center [539, 233] width 719 height 467
click at [763, 247] on form "Jesigns Interior Design Pte. Ltd. Account Details Oversea Chinese Banking Corpo…" at bounding box center [522, 436] width 603 height 889
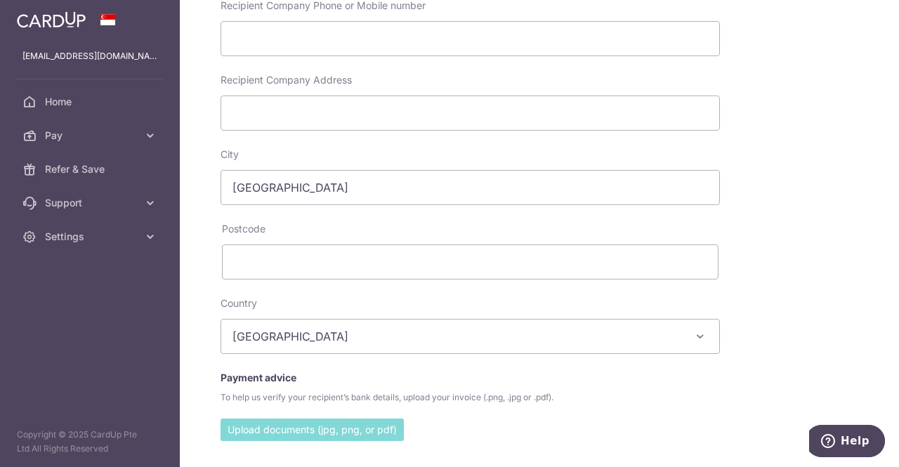
scroll to position [549, 0]
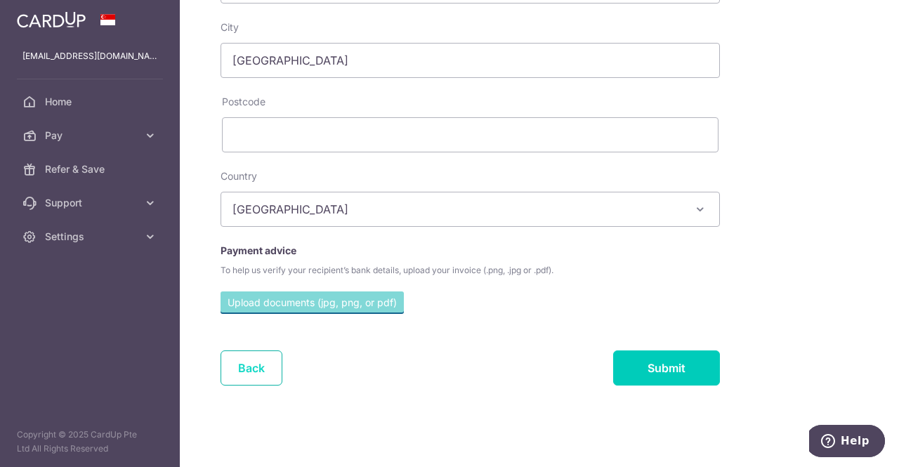
click at [270, 369] on link "Back" at bounding box center [252, 368] width 62 height 35
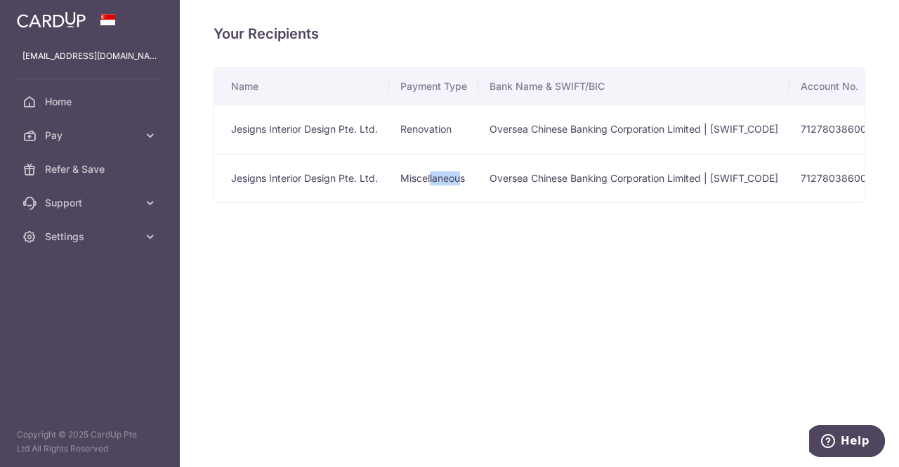
drag, startPoint x: 431, startPoint y: 172, endPoint x: 465, endPoint y: 177, distance: 34.1
click at [465, 177] on td "Miscellaneous" at bounding box center [433, 178] width 89 height 49
click at [468, 199] on td "Miscellaneous" at bounding box center [433, 178] width 89 height 49
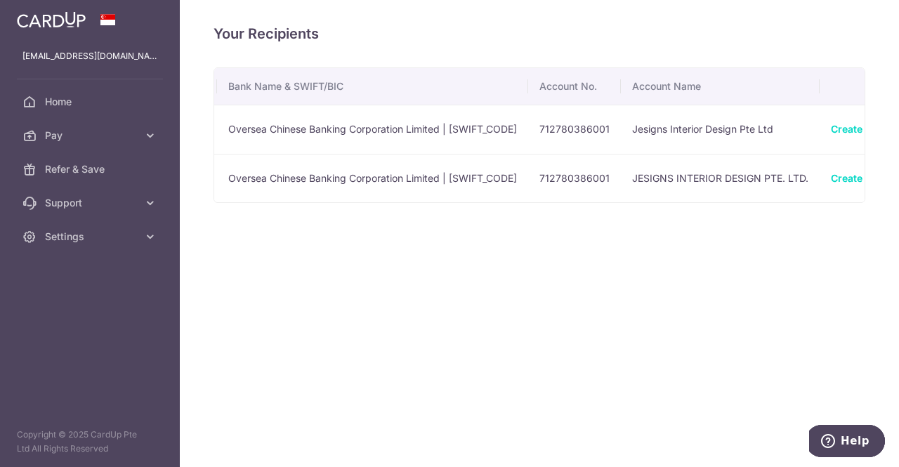
scroll to position [0, 377]
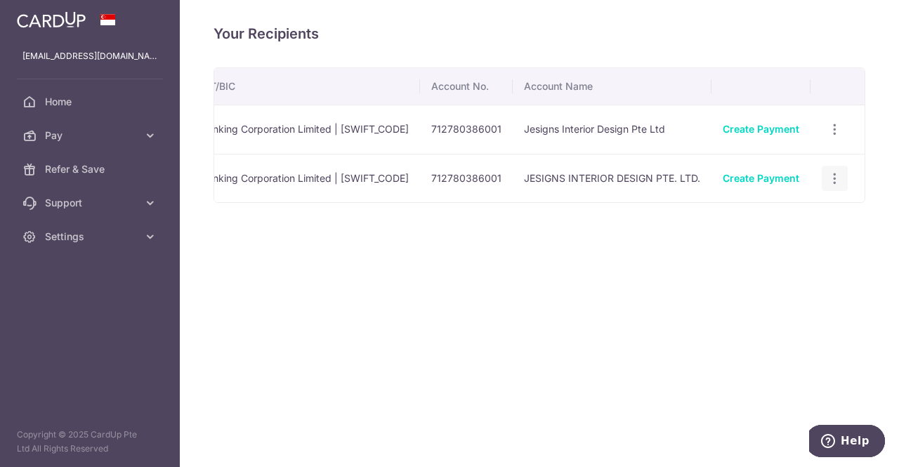
click at [833, 174] on icon "button" at bounding box center [835, 178] width 15 height 15
click at [803, 210] on span "View/Edit" at bounding box center [788, 217] width 96 height 17
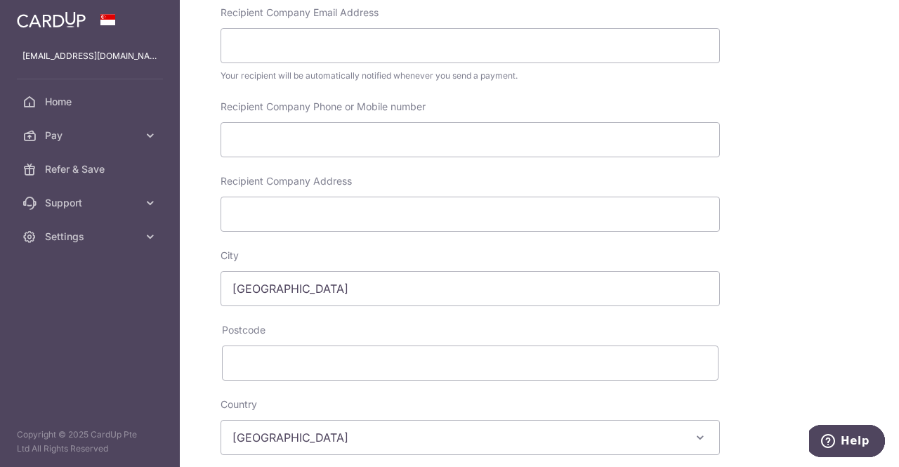
scroll to position [281, 0]
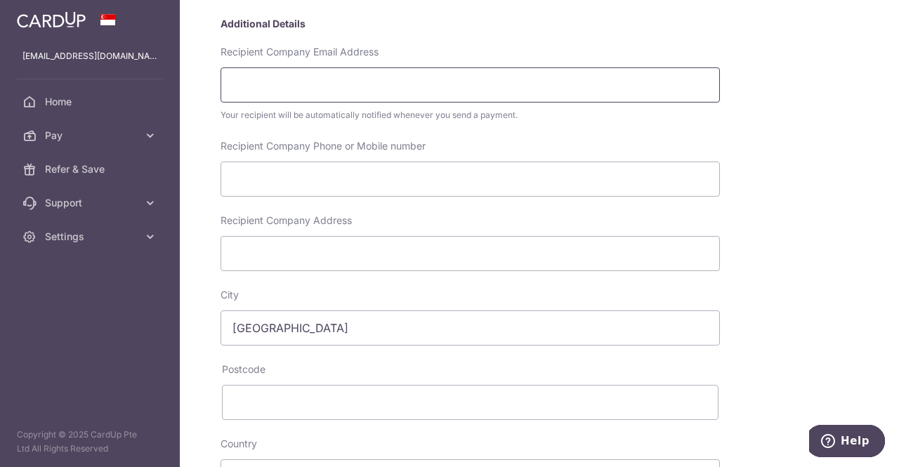
click at [377, 85] on input "Recipient Company Email Address" at bounding box center [471, 84] width 500 height 35
paste input "Info@jesigns.net"
type input "Info@jesigns.net"
click at [316, 176] on input "Recipient Company Phone or Mobile number" at bounding box center [471, 179] width 500 height 35
click at [368, 248] on input "Recipient Company Address" at bounding box center [471, 253] width 500 height 35
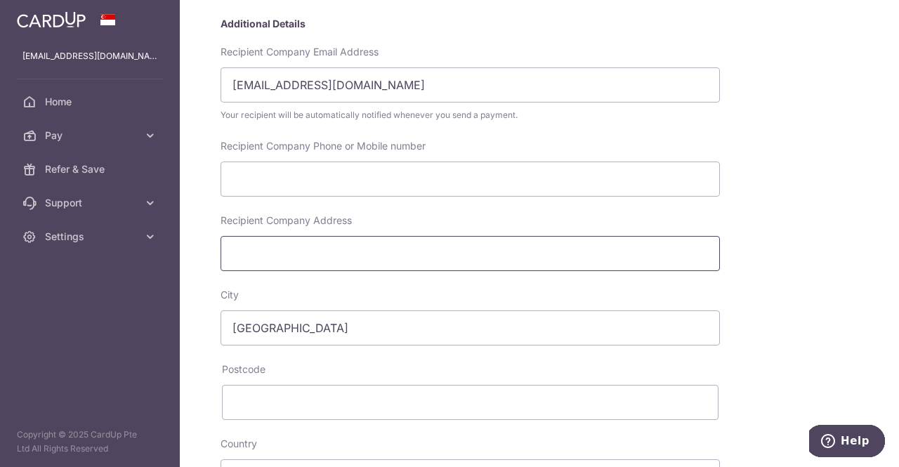
paste input "21, Hougang Street 51, Hougang Green Shopping Mall, #02-19, Singapore 538719"
type input "21, Hougang Street 51, Hougang Green Shopping Mall, #02-19, Singapore 538719"
click at [464, 171] on input "Recipient Company Phone or Mobile number" at bounding box center [471, 179] width 500 height 35
paste input "9105 4269"
click at [260, 181] on input "9105 4269" at bounding box center [471, 179] width 500 height 35
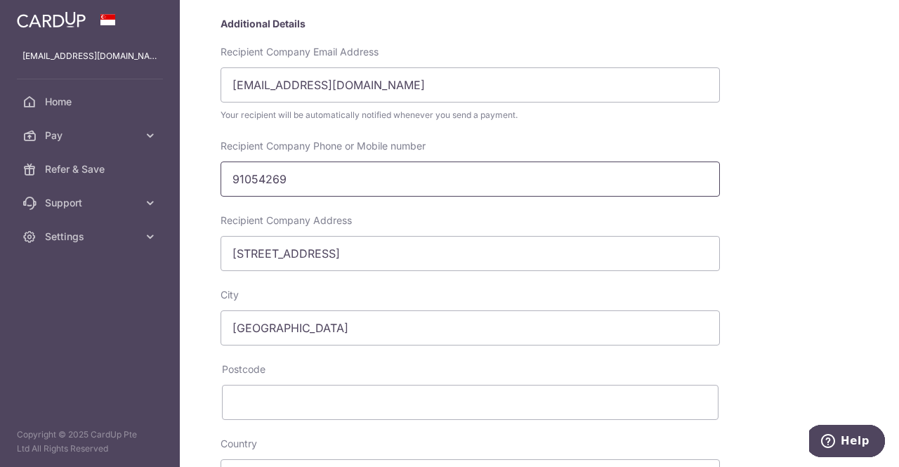
type input "91054269"
click at [201, 203] on div "My recipients Jesigns Interior Design Pte. Ltd. Jesigns Interior Design Pte. Lt…" at bounding box center [539, 233] width 719 height 467
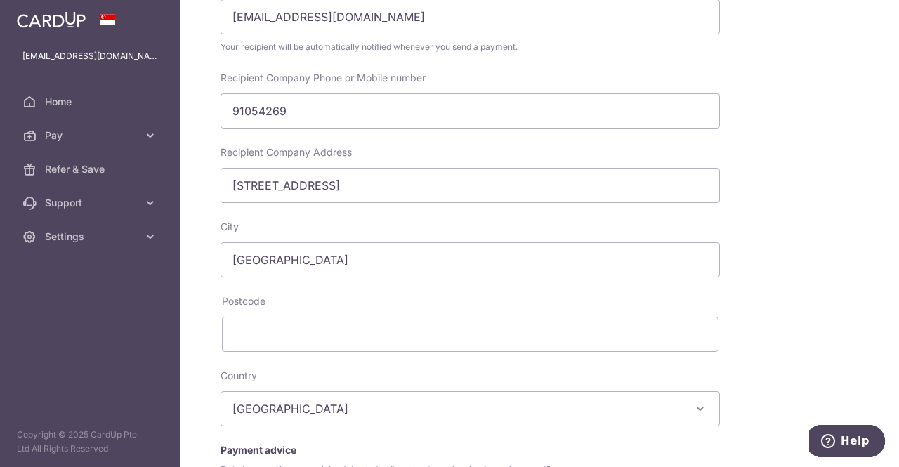
scroll to position [268, 0]
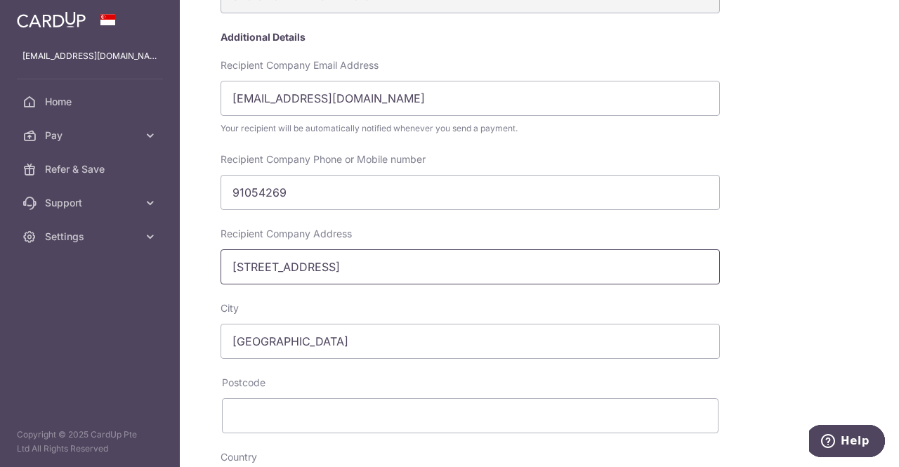
drag, startPoint x: 625, startPoint y: 268, endPoint x: 696, endPoint y: 268, distance: 70.3
click at [695, 268] on input "21, Hougang Street 51, Hougang Green Shopping Mall, #02-19, Singapore 538719" at bounding box center [471, 266] width 500 height 35
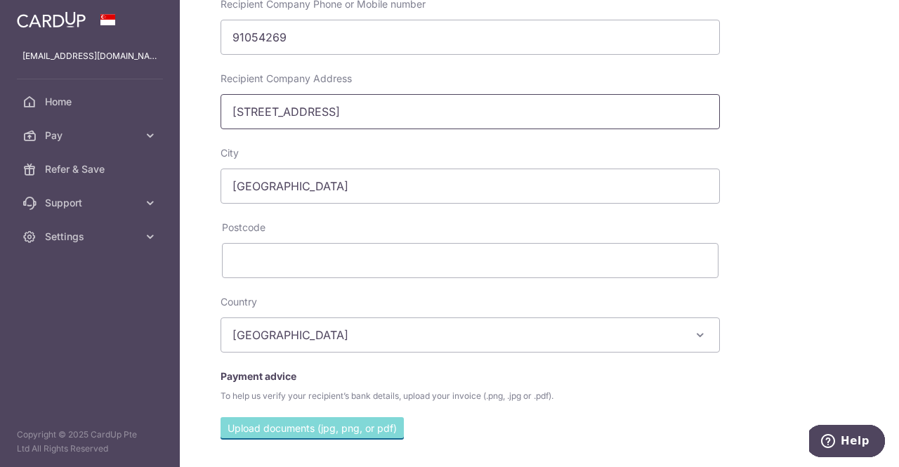
scroll to position [478, 0]
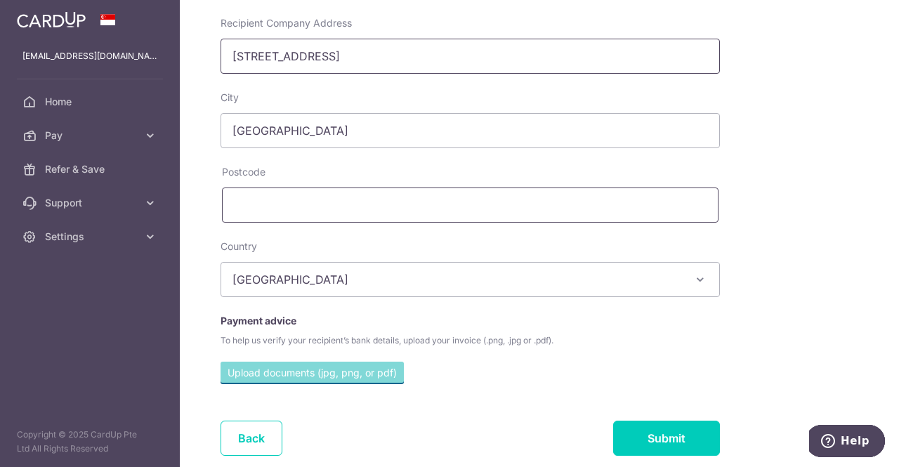
type input "21, Hougang Street 51, Hougang Green Shopping Mall, #02-19, Singapore"
click at [414, 208] on input "text" at bounding box center [470, 205] width 497 height 35
paste input "538719"
type input "538719"
drag, startPoint x: 573, startPoint y: 58, endPoint x: 736, endPoint y: 84, distance: 164.9
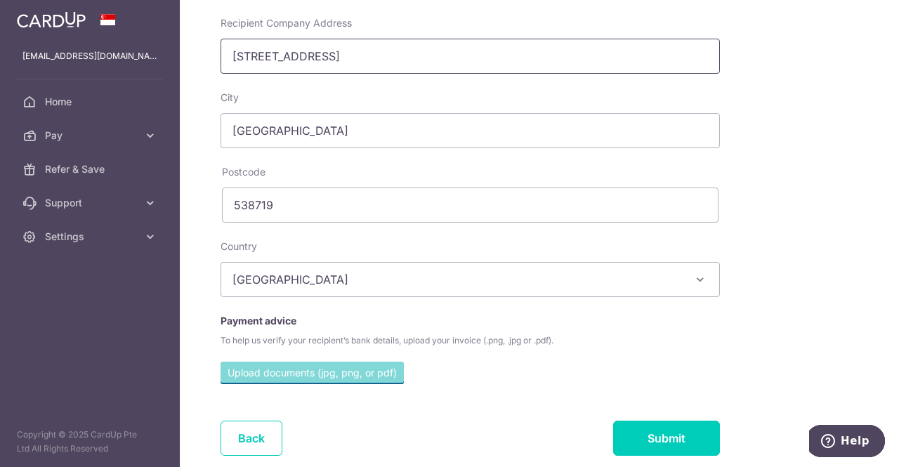
click at [733, 84] on div "Recipient Company Address 21, Hougang Street 51, Hougang Green Shopping Mall, #…" at bounding box center [522, 53] width 617 height 74
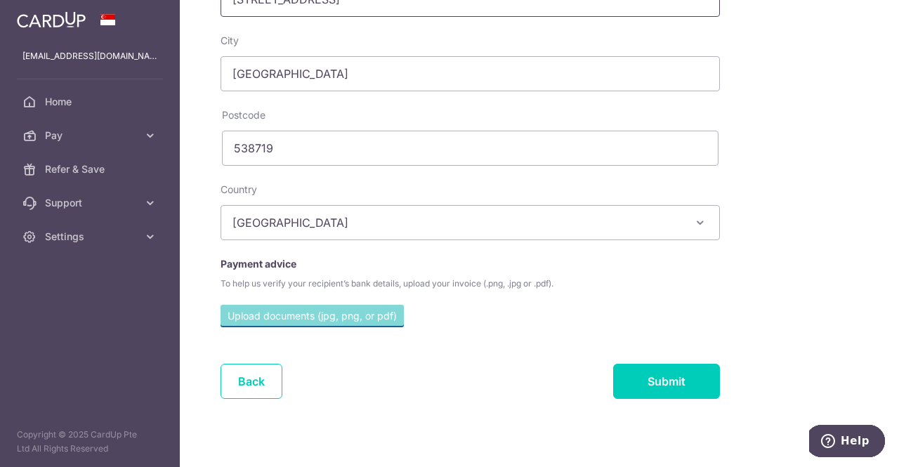
scroll to position [549, 0]
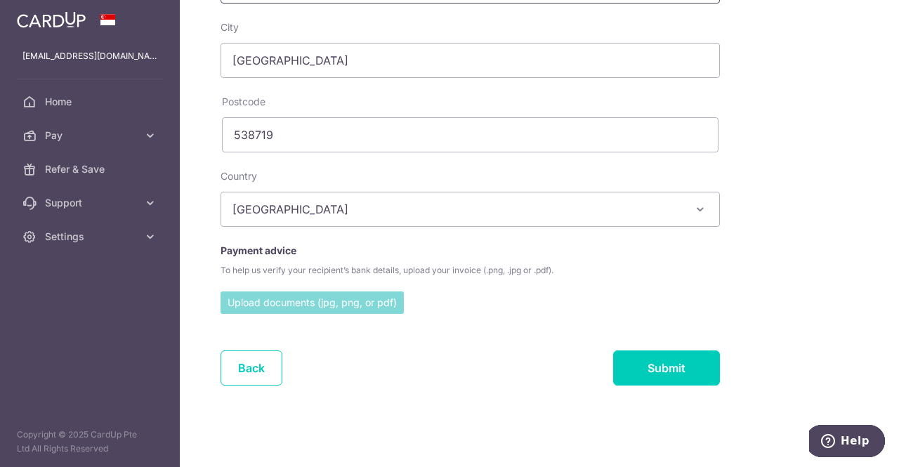
type input "21, Hougang Street 51, Hougang Green Shopping Mall, #02-19"
click at [346, 311] on input "file" at bounding box center [312, 302] width 183 height 21
click at [671, 365] on input "Submit" at bounding box center [666, 368] width 107 height 35
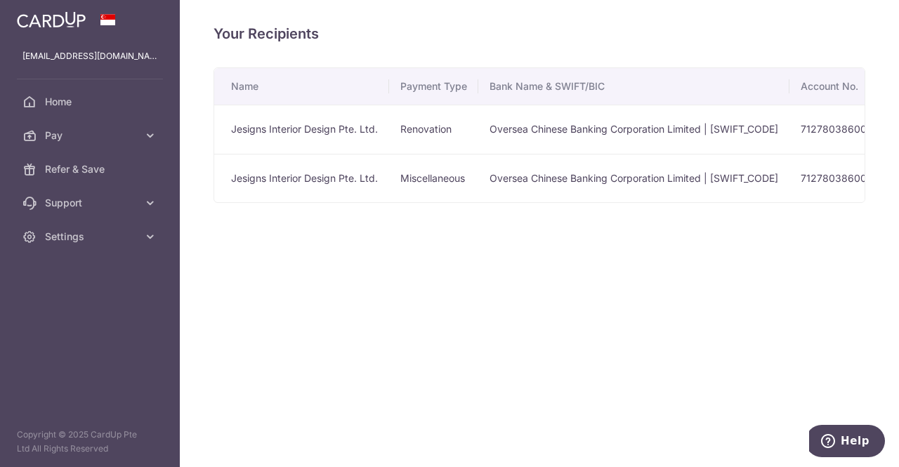
scroll to position [0, 377]
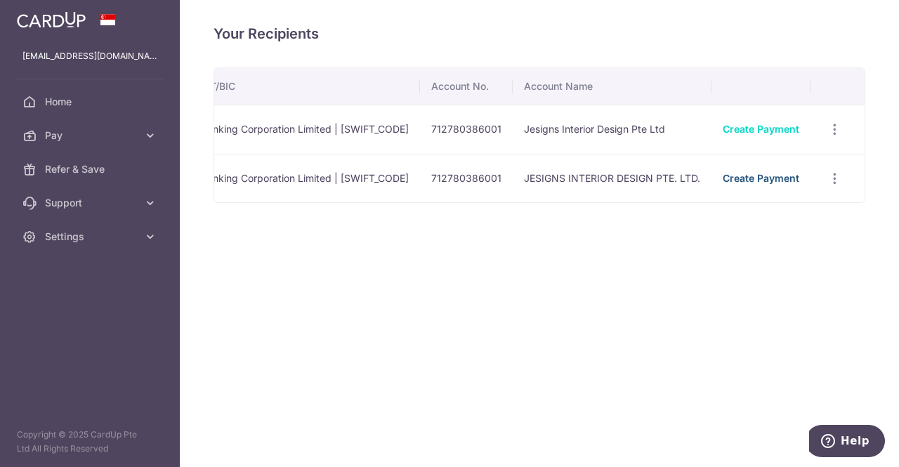
click at [778, 180] on link "Create Payment" at bounding box center [761, 178] width 77 height 12
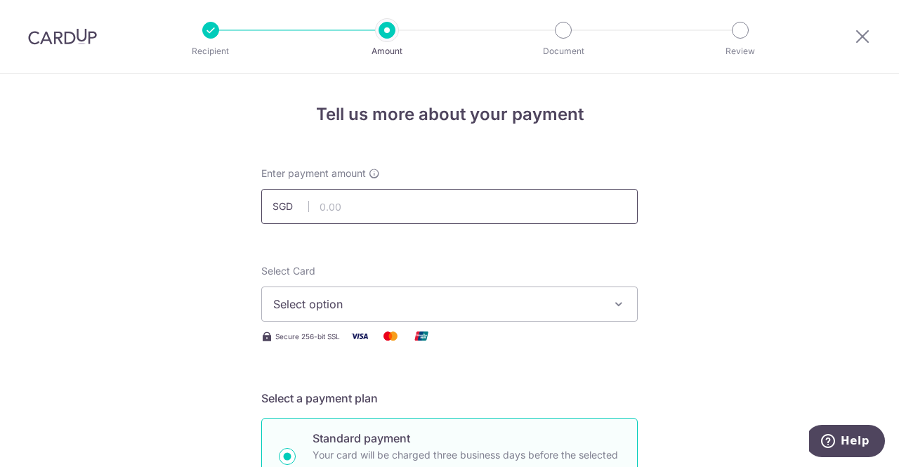
click at [430, 197] on input "text" at bounding box center [449, 206] width 377 height 35
type input "10.00"
click at [374, 301] on span "Select option" at bounding box center [436, 304] width 327 height 17
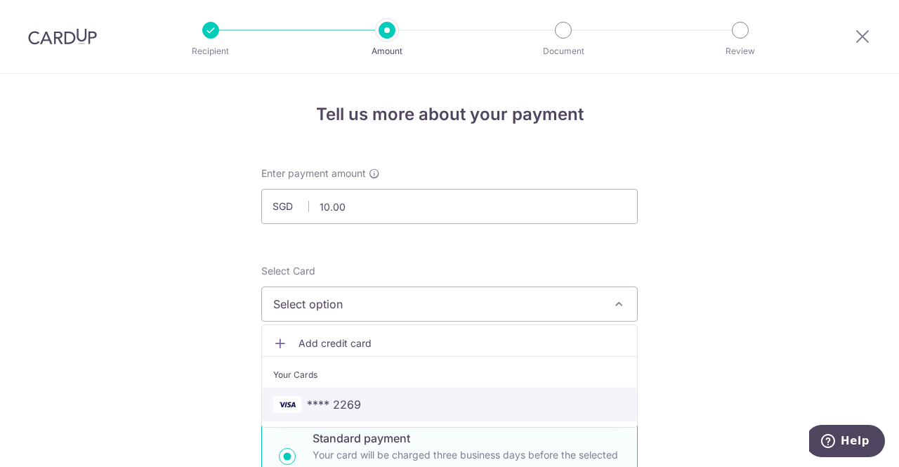
click at [351, 398] on span "**** 2269" at bounding box center [334, 404] width 54 height 17
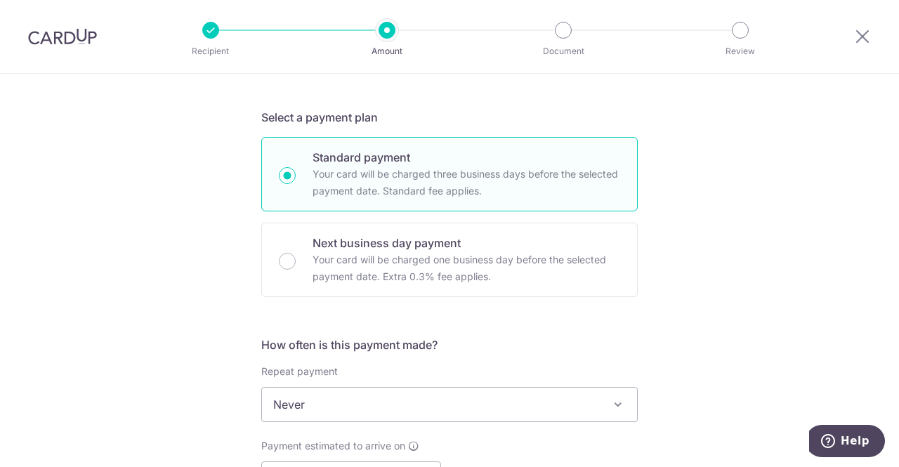
scroll to position [422, 0]
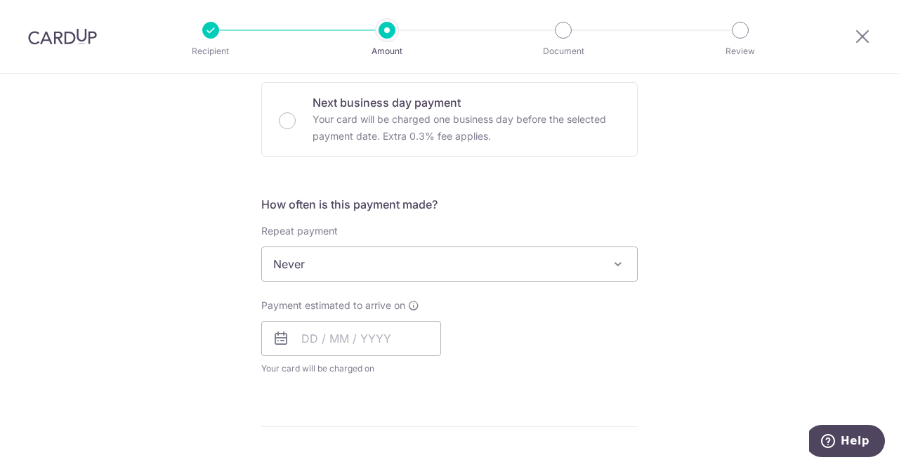
click at [374, 280] on div "How often is this payment made? Repeat payment Never Every week Every month Eve…" at bounding box center [449, 291] width 377 height 191
click at [377, 270] on span "Never" at bounding box center [449, 264] width 375 height 34
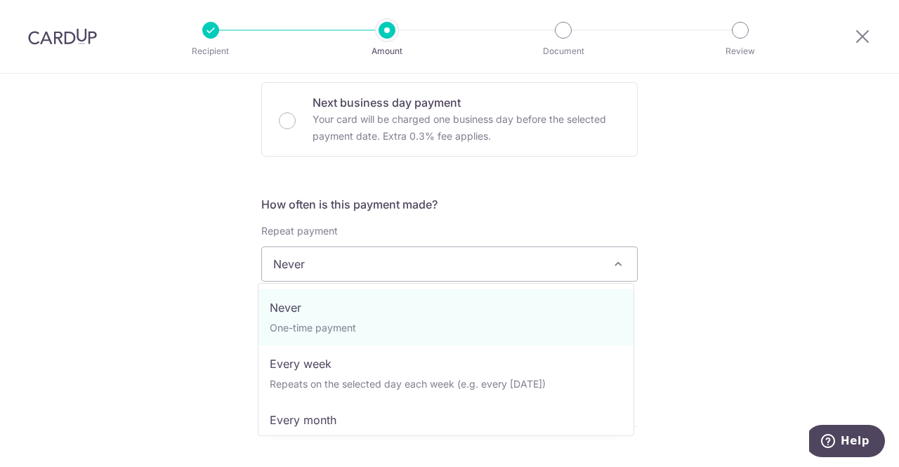
click at [386, 258] on span "Never" at bounding box center [449, 264] width 375 height 34
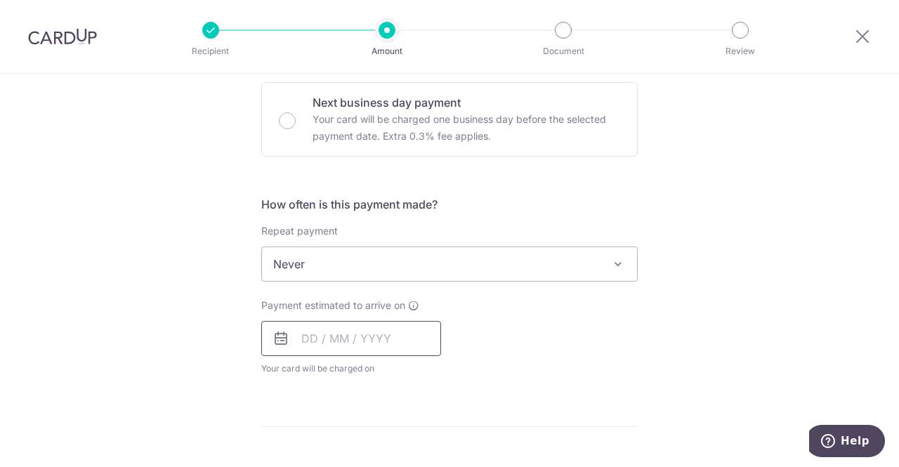
click at [304, 341] on input "text" at bounding box center [351, 338] width 180 height 35
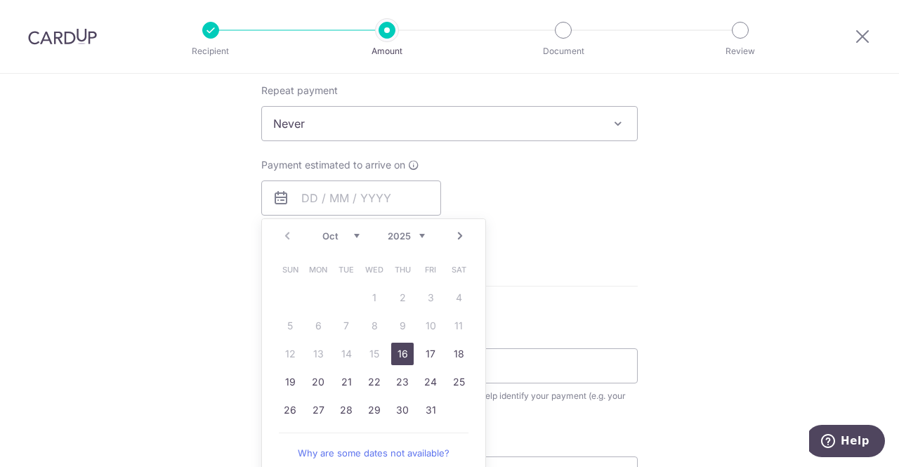
click at [398, 348] on link "16" at bounding box center [402, 354] width 22 height 22
type input "[DATE]"
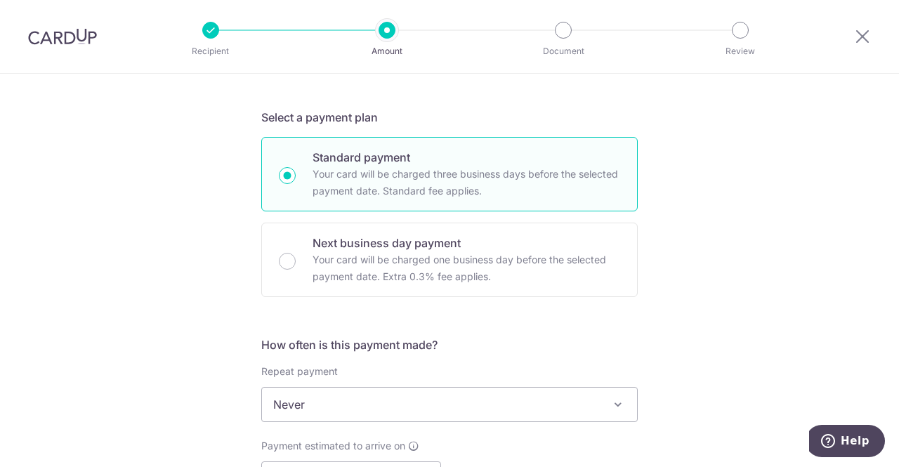
scroll to position [703, 0]
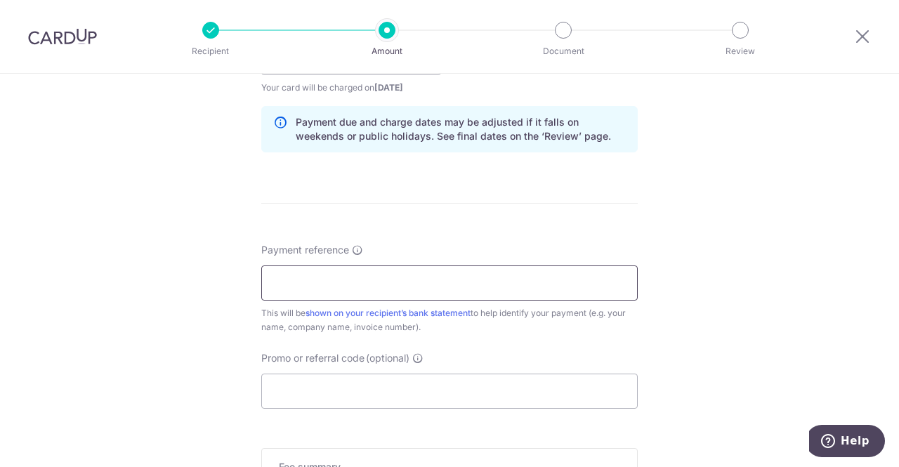
click at [457, 274] on input "Payment reference" at bounding box center [449, 283] width 377 height 35
type input "Payment T"
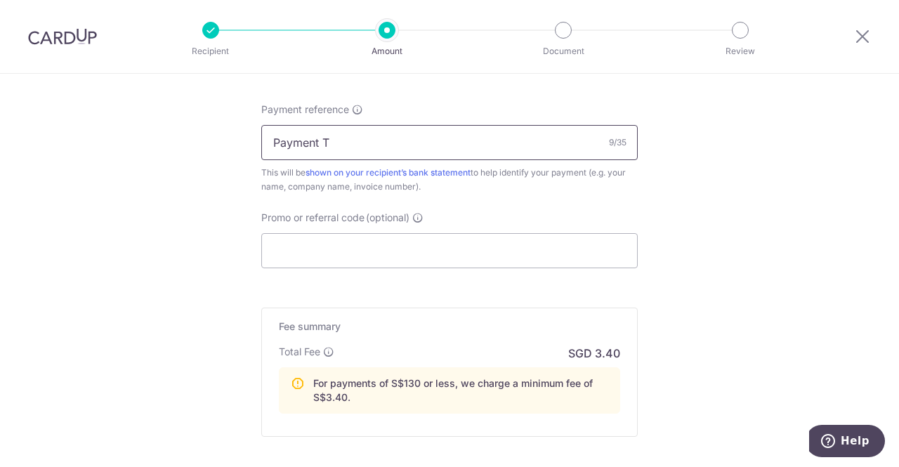
scroll to position [988, 0]
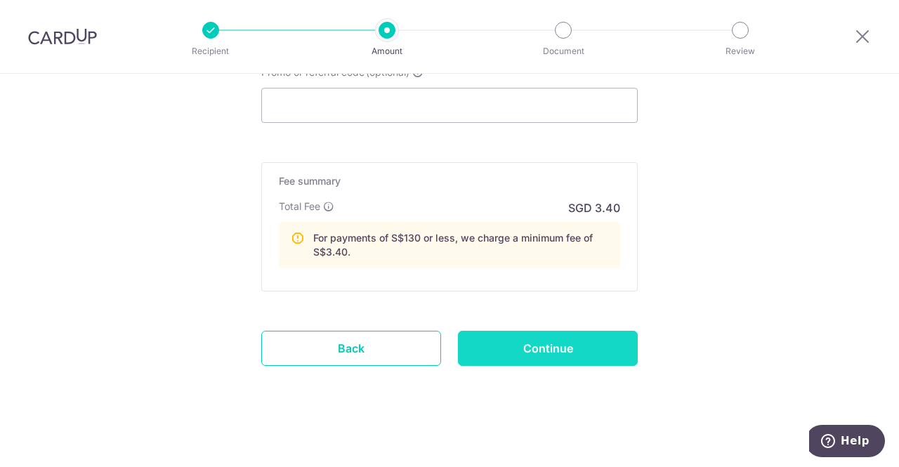
click at [528, 348] on input "Continue" at bounding box center [548, 348] width 180 height 35
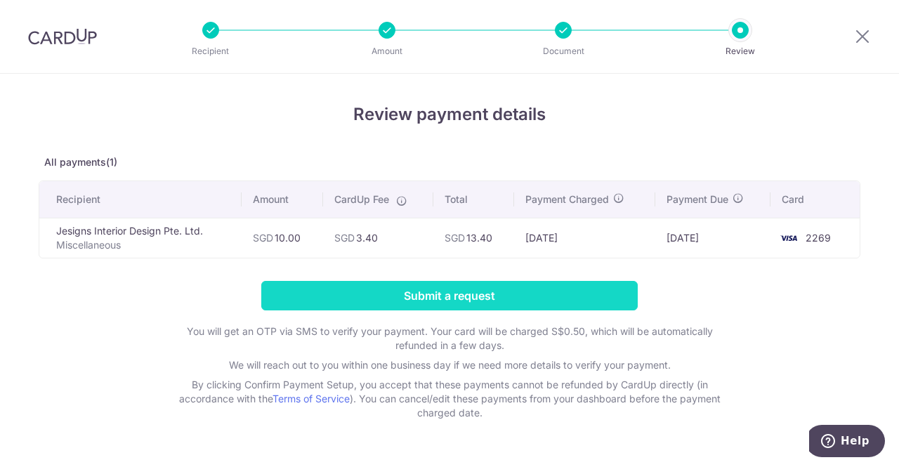
click at [381, 296] on input "Submit a request" at bounding box center [449, 296] width 377 height 30
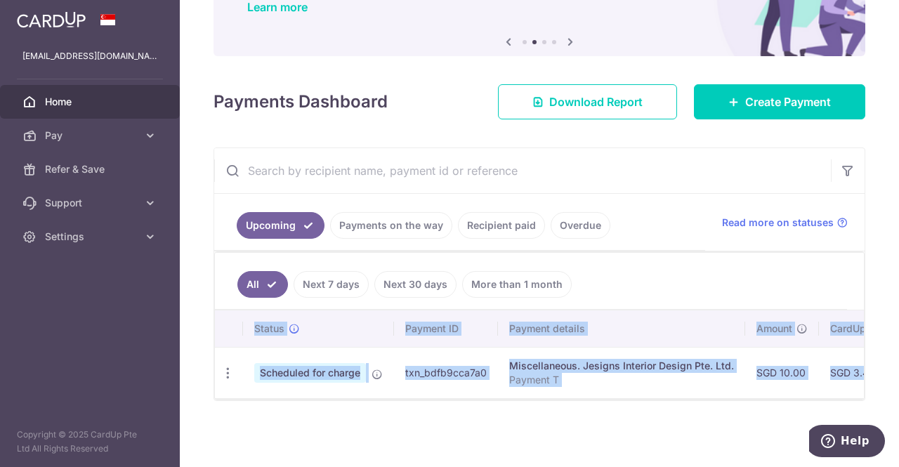
scroll to position [0, 29]
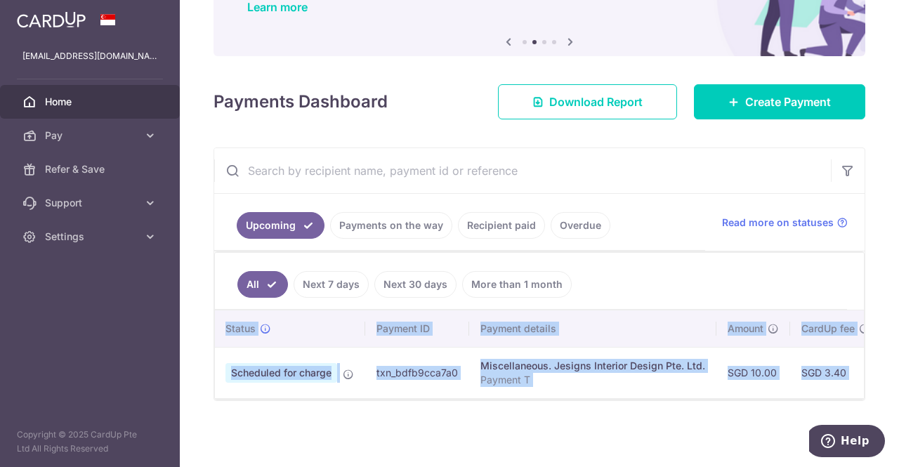
drag, startPoint x: 357, startPoint y: 400, endPoint x: 851, endPoint y: 394, distance: 494.6
click at [851, 394] on div "Status Payment ID Payment details Amount CardUp fee Total amt. Charge date Due …" at bounding box center [539, 355] width 649 height 89
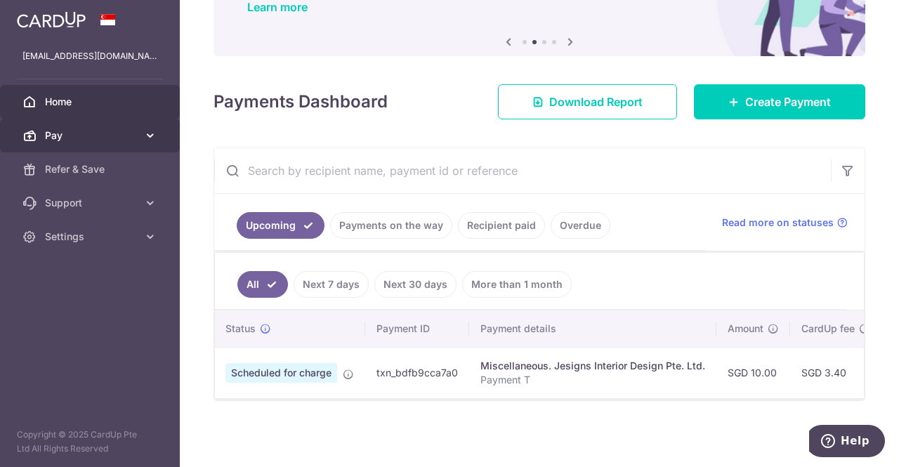
click at [112, 133] on span "Pay" at bounding box center [91, 136] width 93 height 14
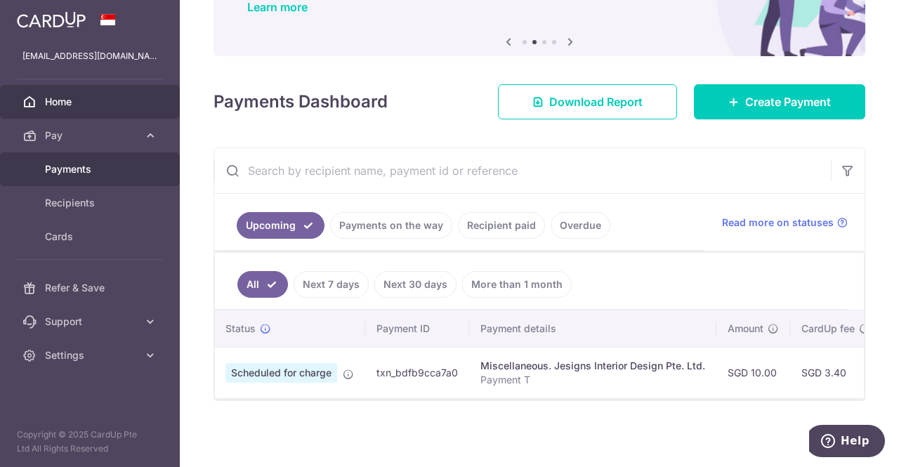
click at [84, 165] on span "Payments" at bounding box center [91, 169] width 93 height 14
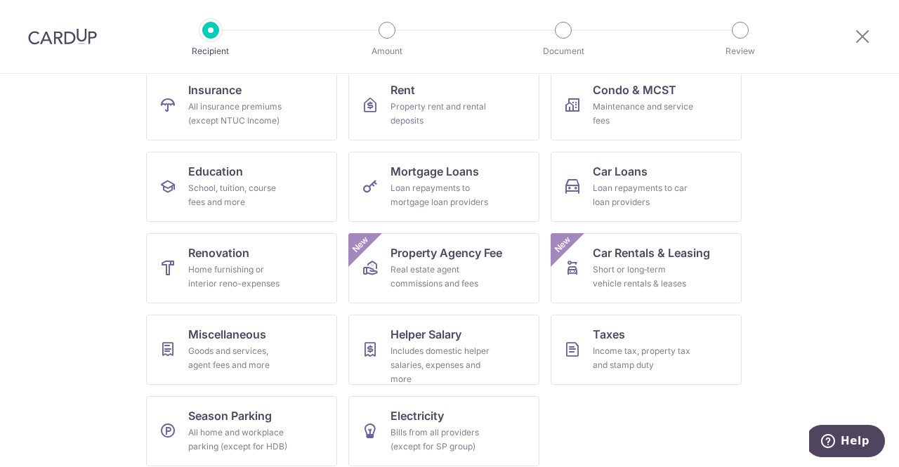
scroll to position [160, 0]
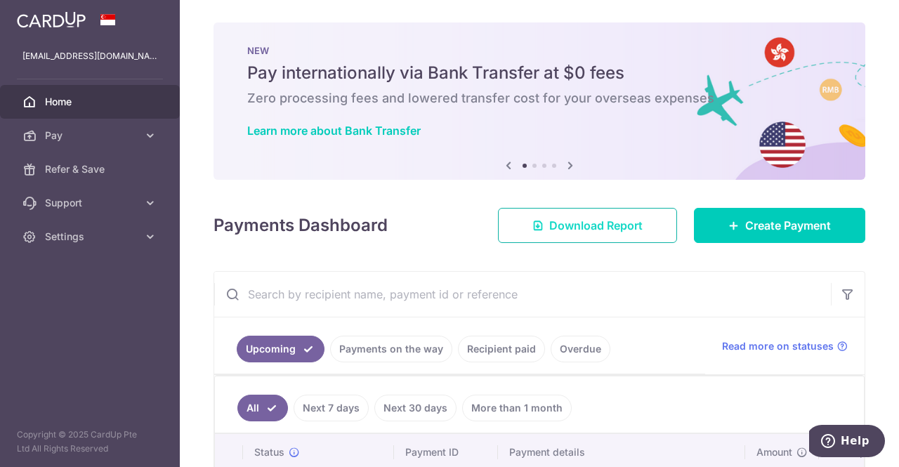
click at [592, 233] on span "Download Report" at bounding box center [595, 225] width 93 height 17
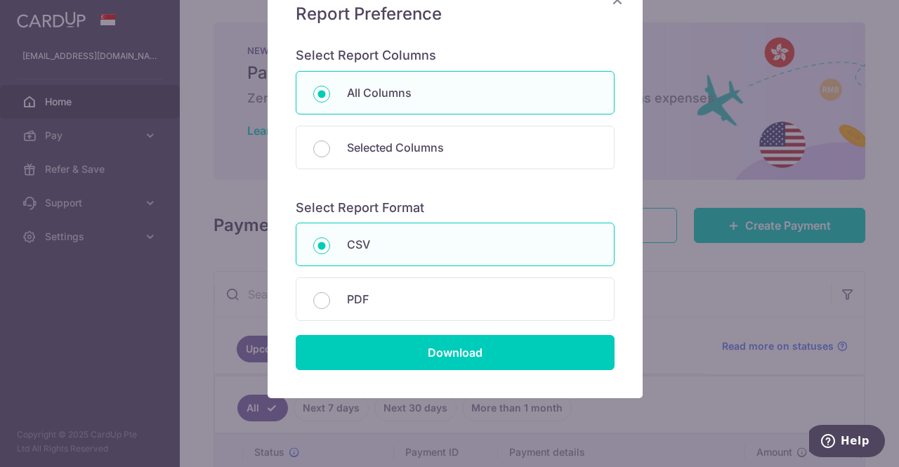
scroll to position [141, 0]
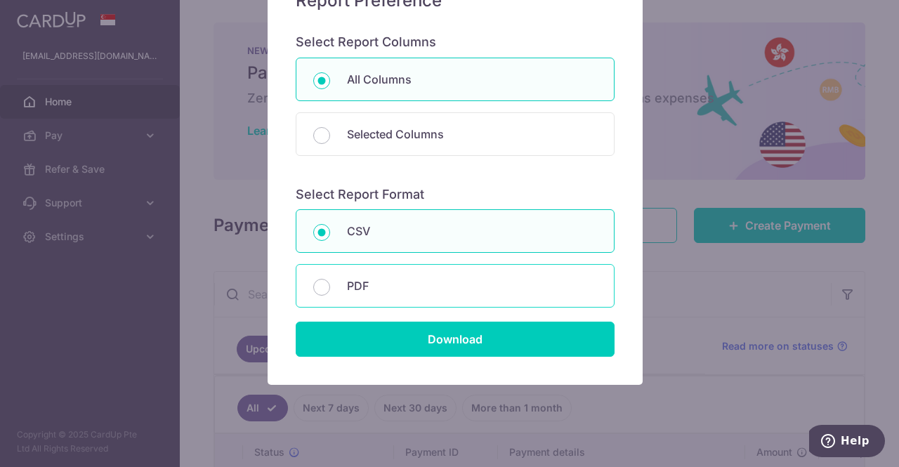
click at [422, 288] on p "PDF" at bounding box center [472, 286] width 250 height 17
click at [330, 288] on input "PDF" at bounding box center [321, 287] width 17 height 17
radio input "false"
radio input "true"
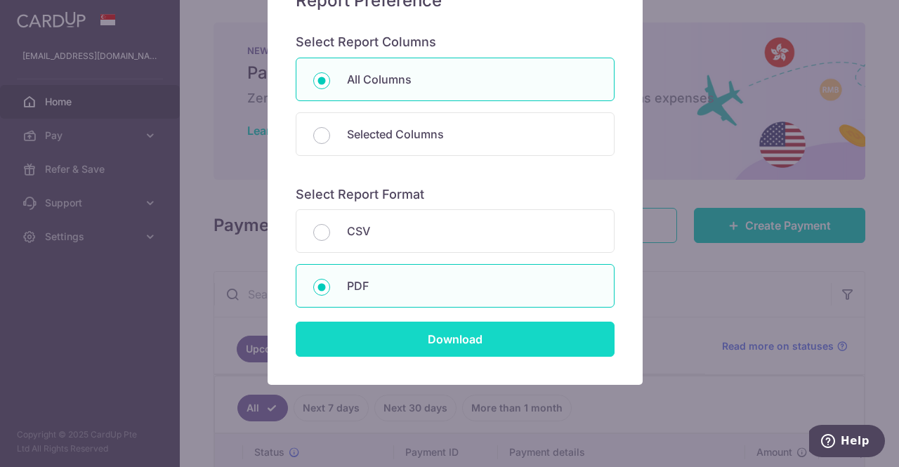
click at [382, 338] on input "Download" at bounding box center [455, 339] width 319 height 35
